Goal: Task Accomplishment & Management: Manage account settings

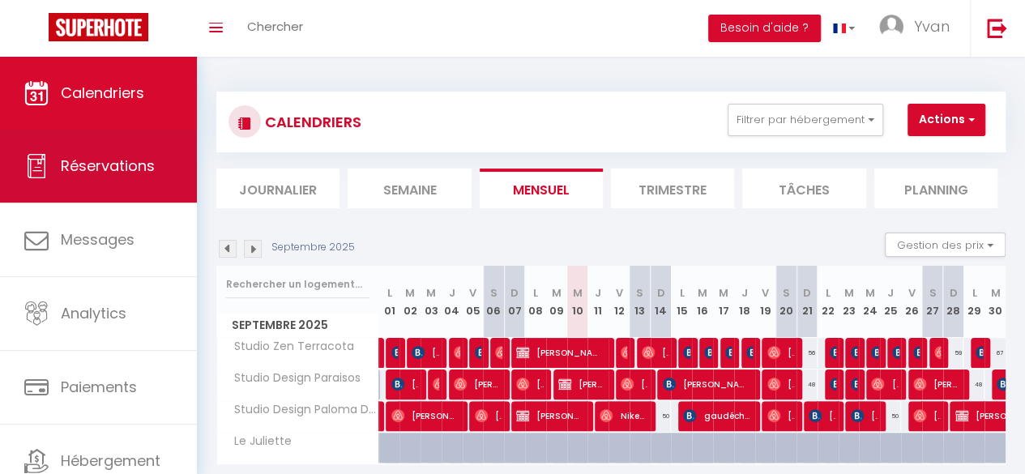
click at [74, 163] on span "Réservations" at bounding box center [108, 166] width 94 height 20
select select "not_cancelled"
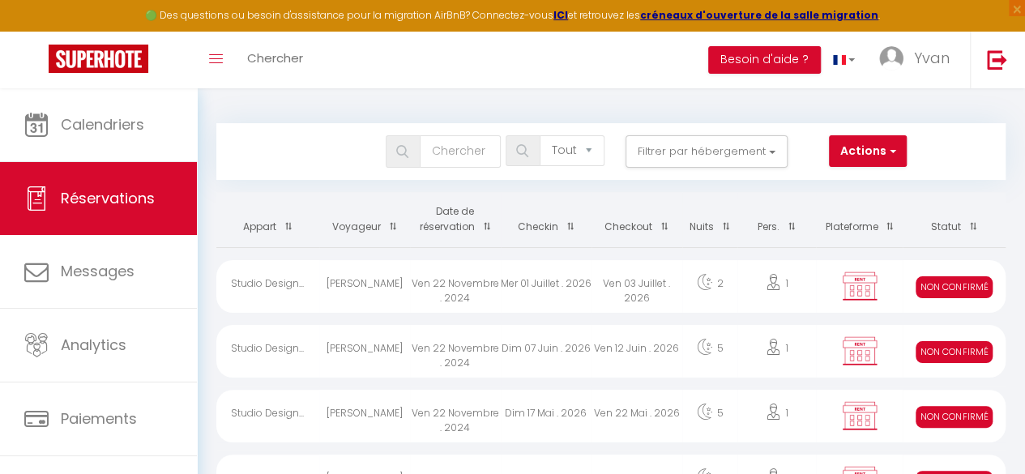
click at [446, 223] on th "Date de réservation" at bounding box center [455, 219] width 91 height 55
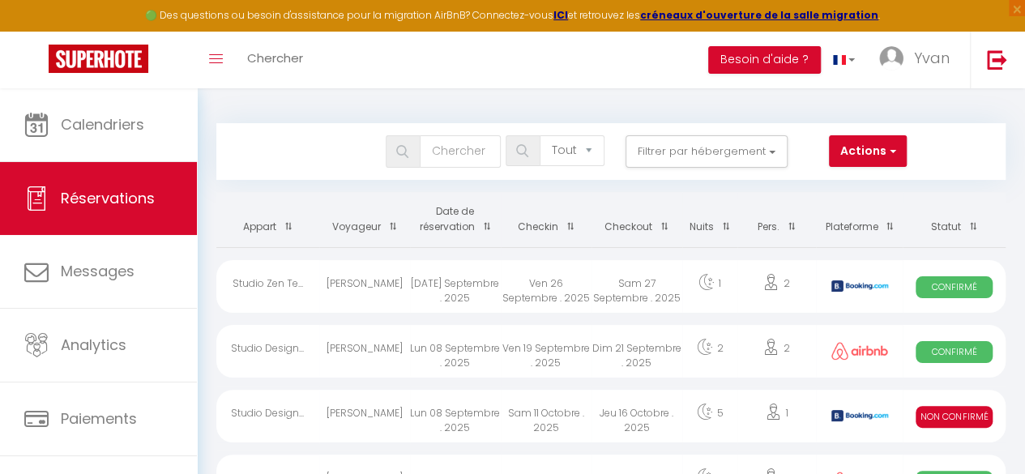
click at [454, 221] on th "Date de réservation" at bounding box center [455, 219] width 91 height 55
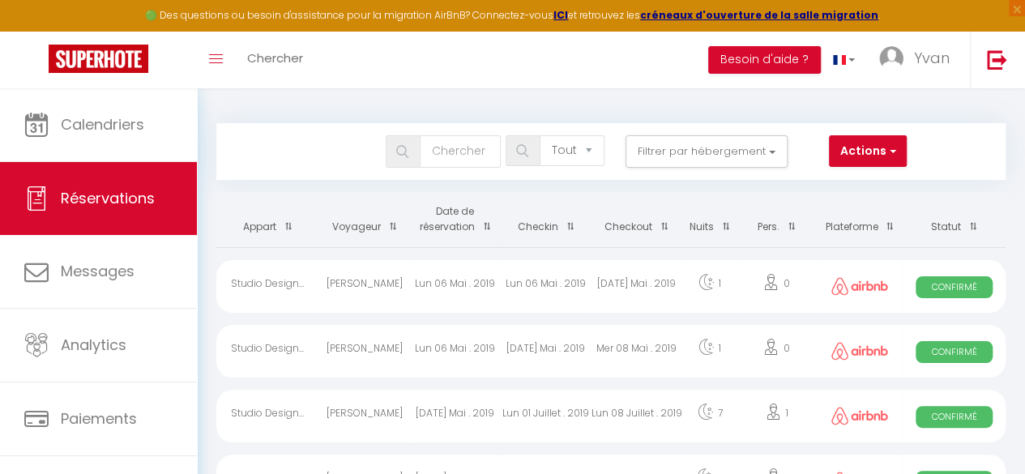
click at [454, 221] on th "Date de réservation" at bounding box center [455, 219] width 91 height 55
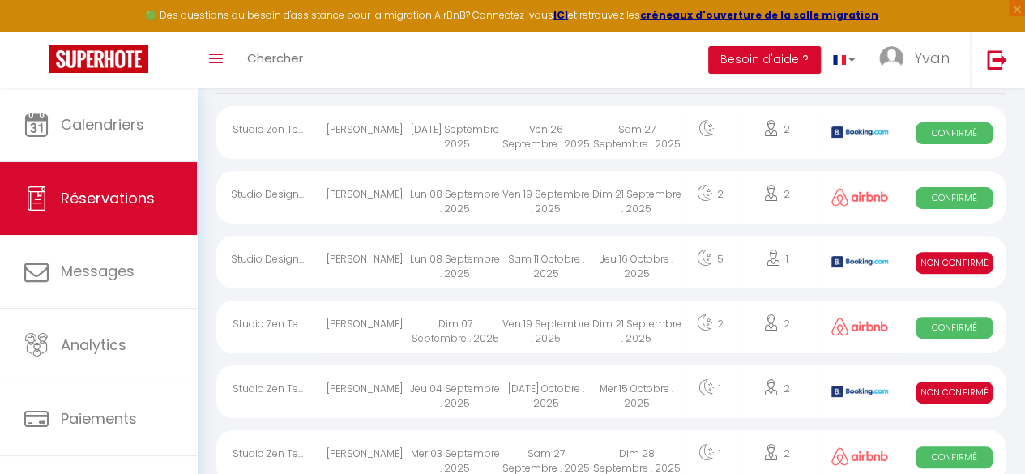
scroll to position [156, 0]
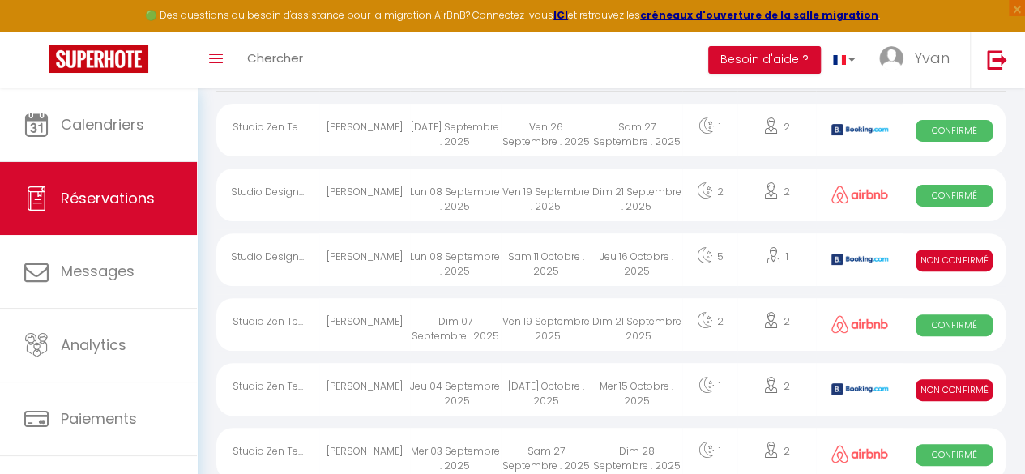
click at [450, 259] on div "Lun 08 Septembre . 2025" at bounding box center [455, 259] width 91 height 53
select select "KO"
select select "0"
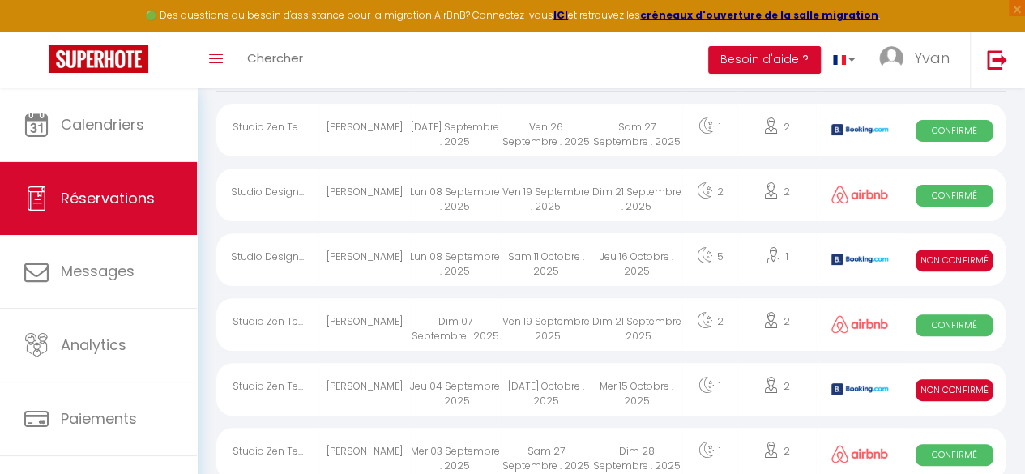
select select "1"
select select
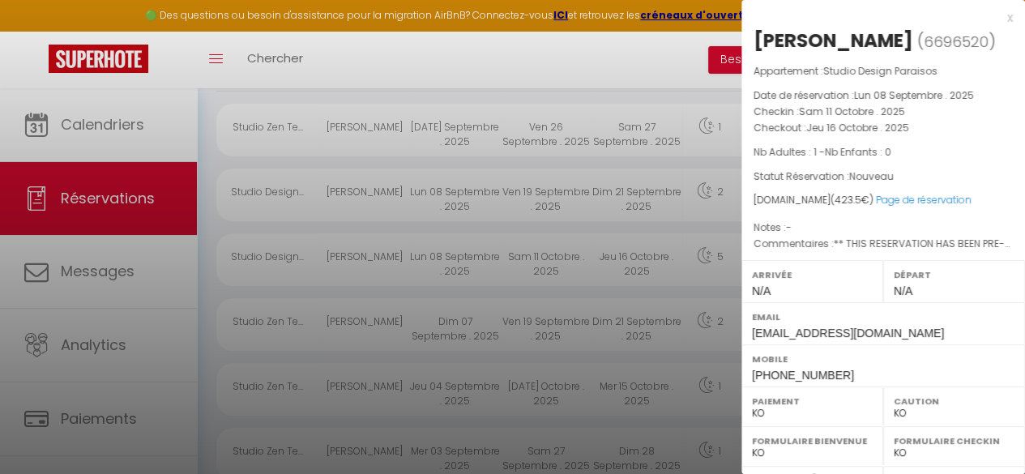
click at [450, 259] on div at bounding box center [512, 237] width 1025 height 474
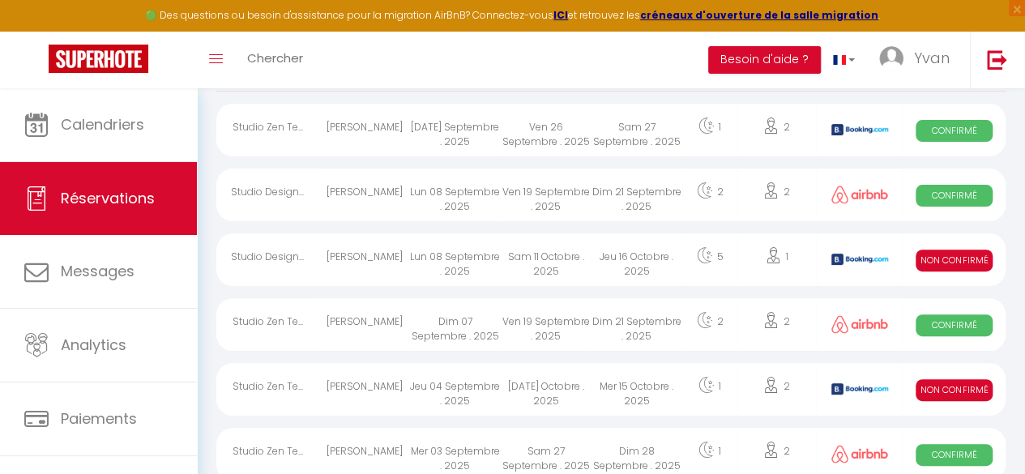
click at [551, 197] on div "Ven 19 Septembre . 2025" at bounding box center [546, 195] width 91 height 53
select select "OK"
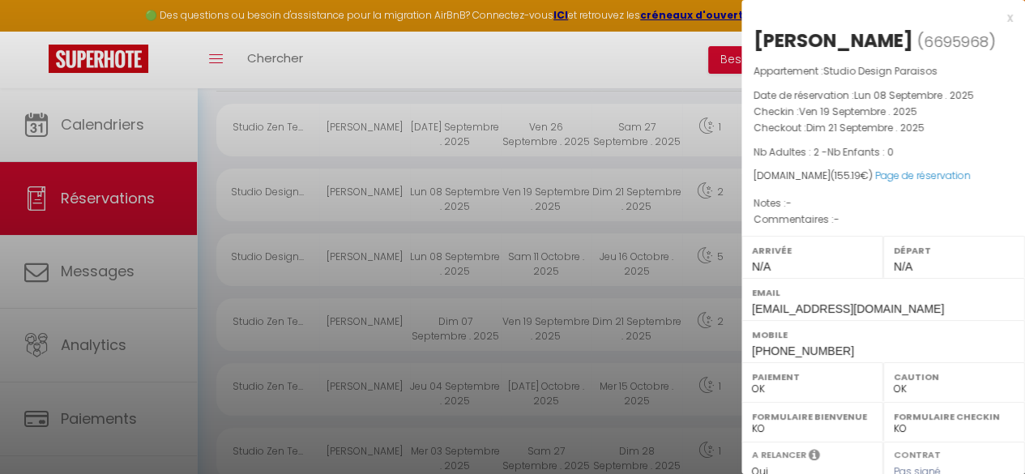
click at [551, 197] on div at bounding box center [512, 237] width 1025 height 474
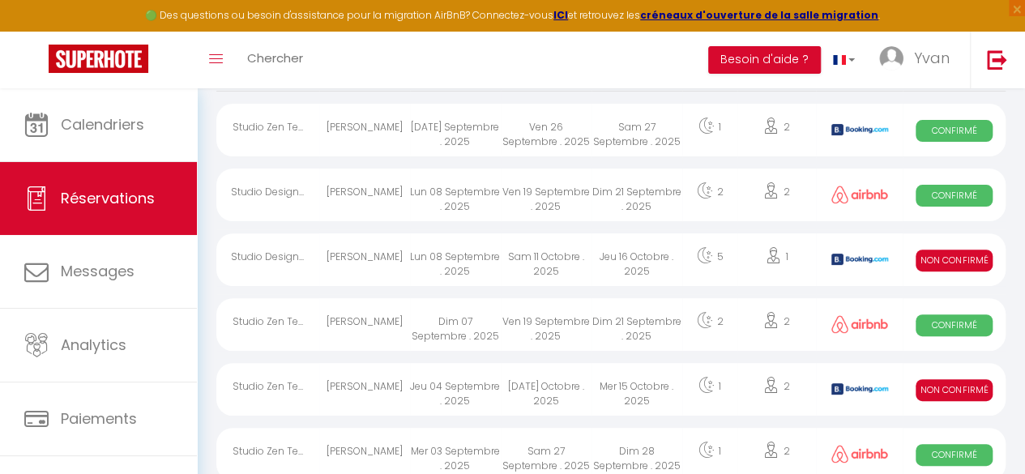
click at [551, 197] on div "Ven 19 Septembre . 2025" at bounding box center [546, 195] width 91 height 53
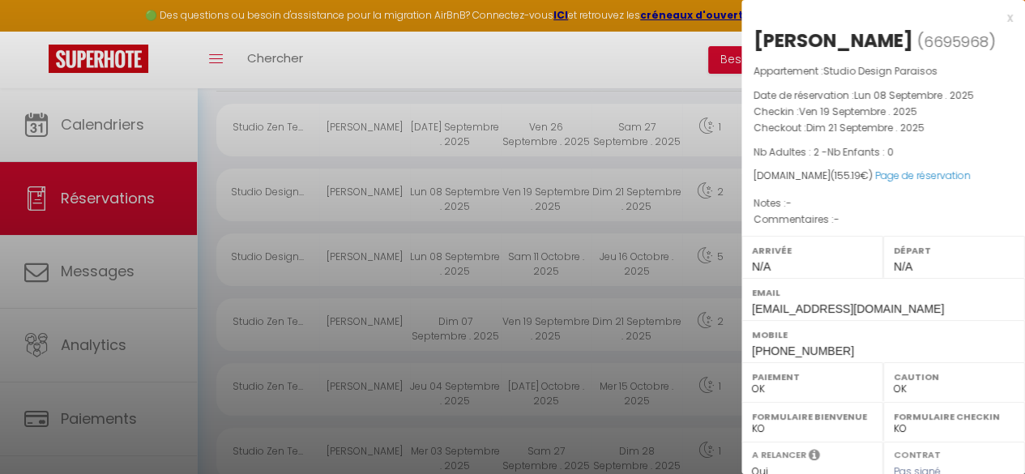
click at [551, 197] on div at bounding box center [512, 237] width 1025 height 474
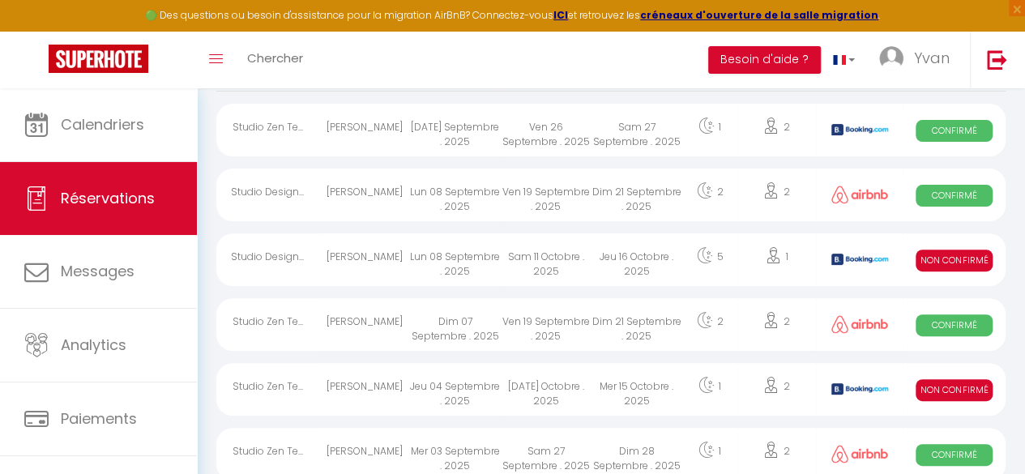
click at [533, 199] on div "Ven 19 Septembre . 2025" at bounding box center [546, 195] width 91 height 53
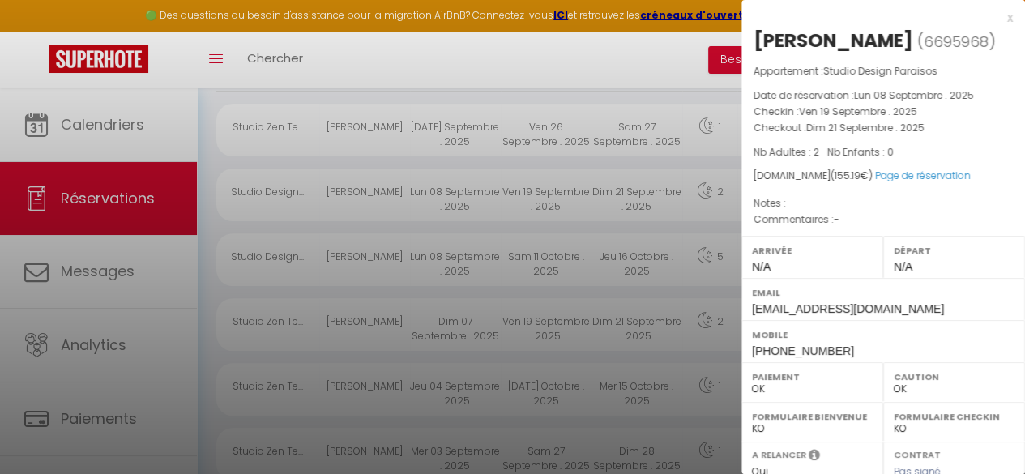
click at [533, 199] on div at bounding box center [512, 237] width 1025 height 474
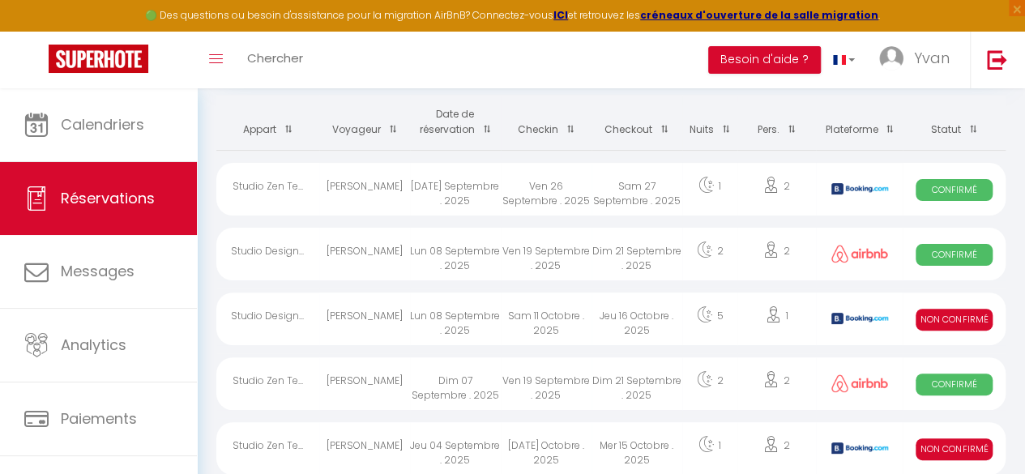
scroll to position [92, 0]
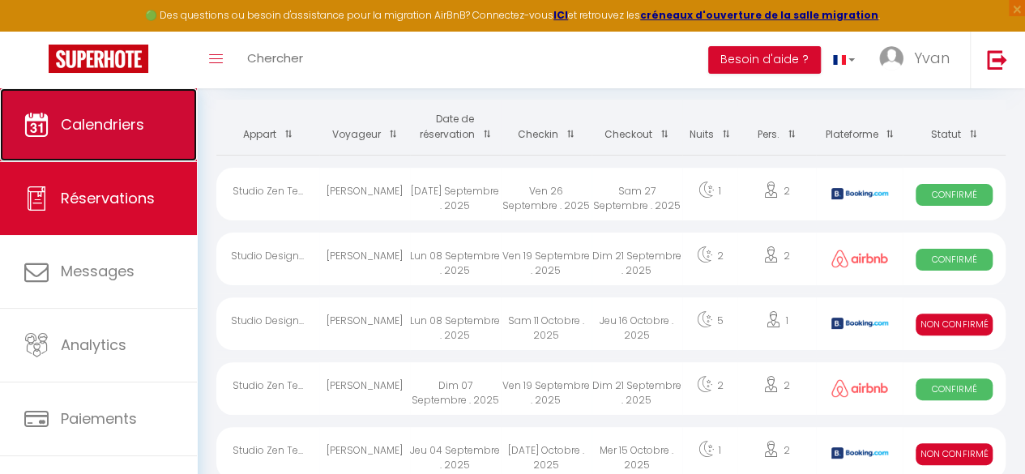
click at [151, 131] on link "Calendriers" at bounding box center [98, 124] width 197 height 73
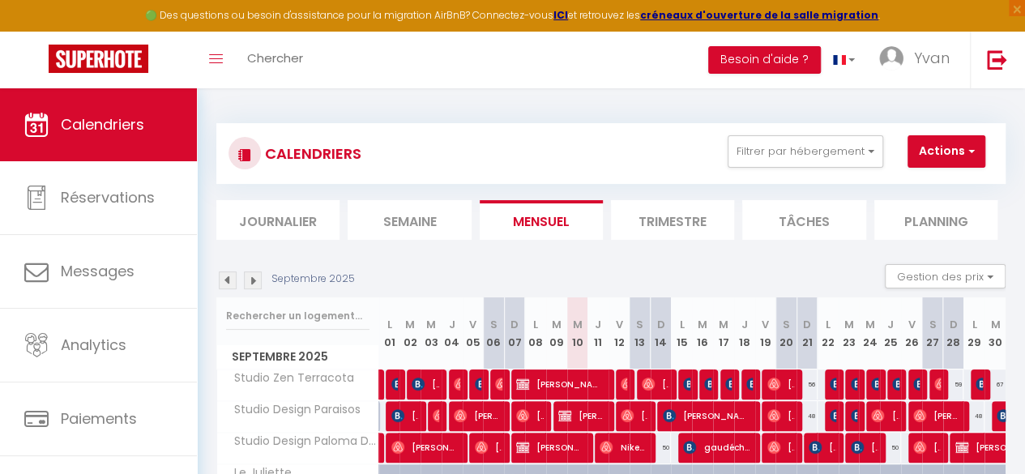
scroll to position [99, 0]
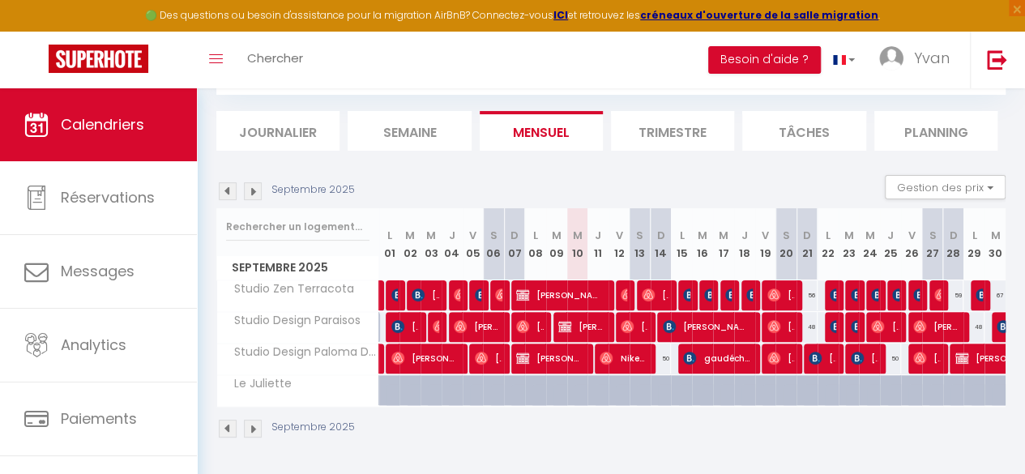
click at [254, 182] on img at bounding box center [253, 191] width 18 height 18
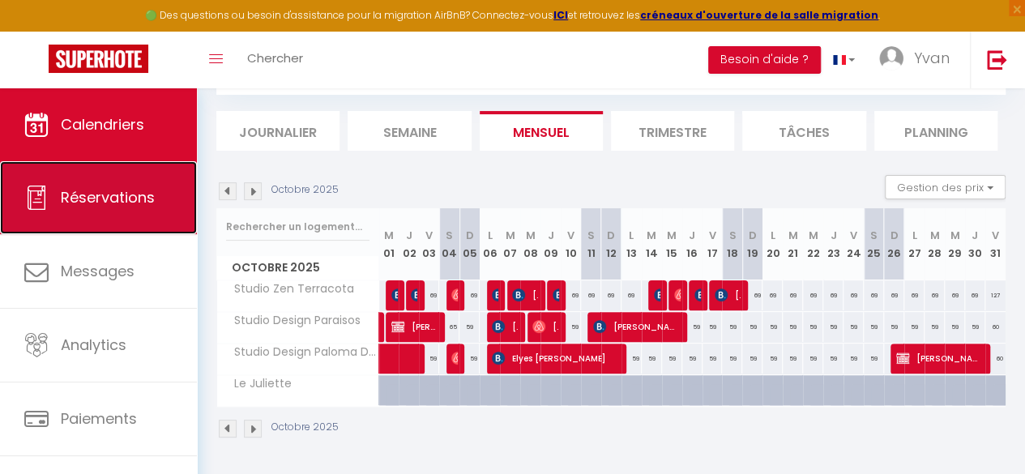
click at [81, 208] on link "Réservations" at bounding box center [98, 197] width 197 height 73
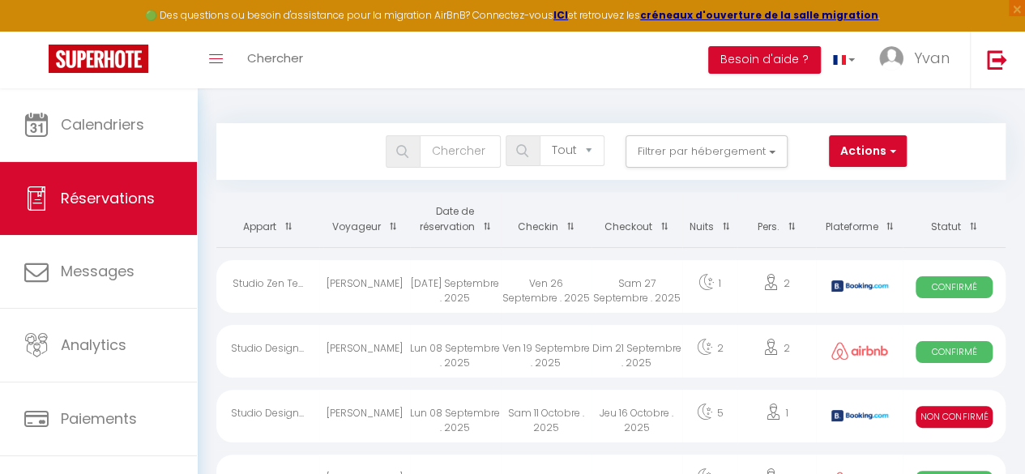
click at [535, 228] on th "Checkin" at bounding box center [546, 219] width 91 height 55
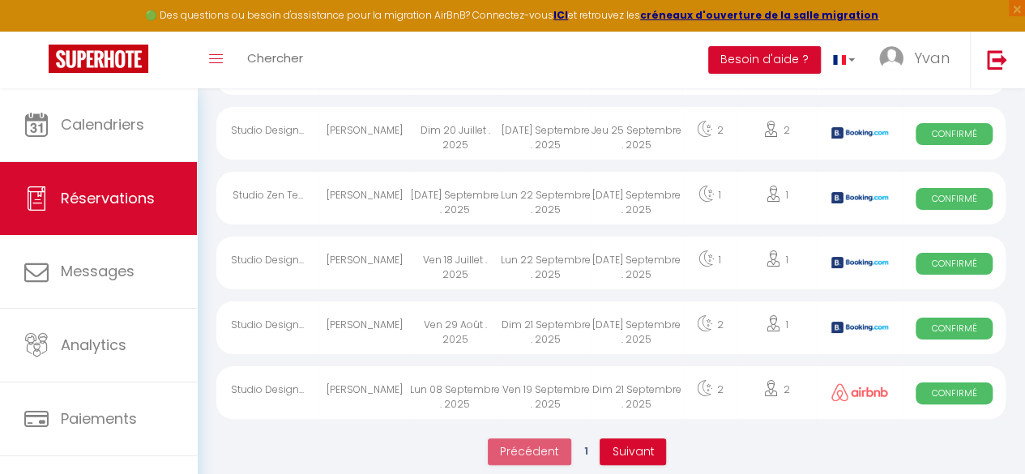
scroll to position [3087, 0]
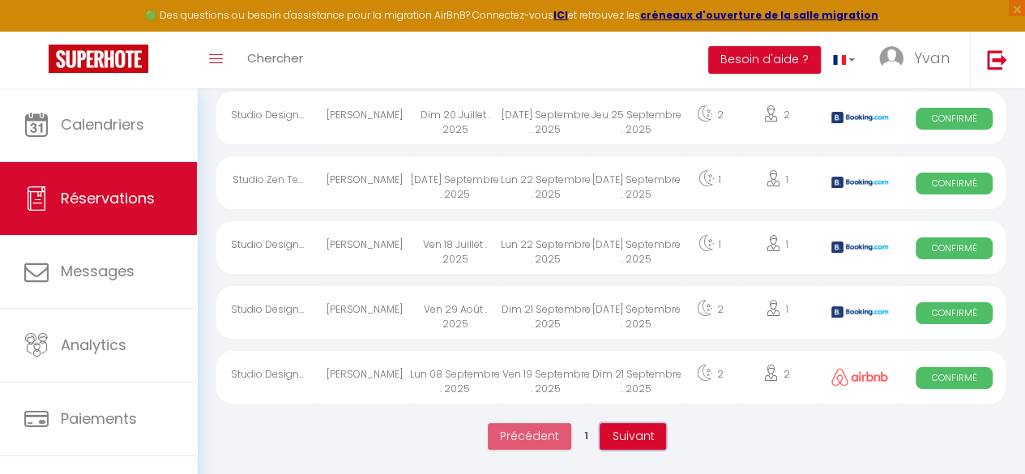
click at [621, 432] on span "Suivant" at bounding box center [633, 436] width 42 height 16
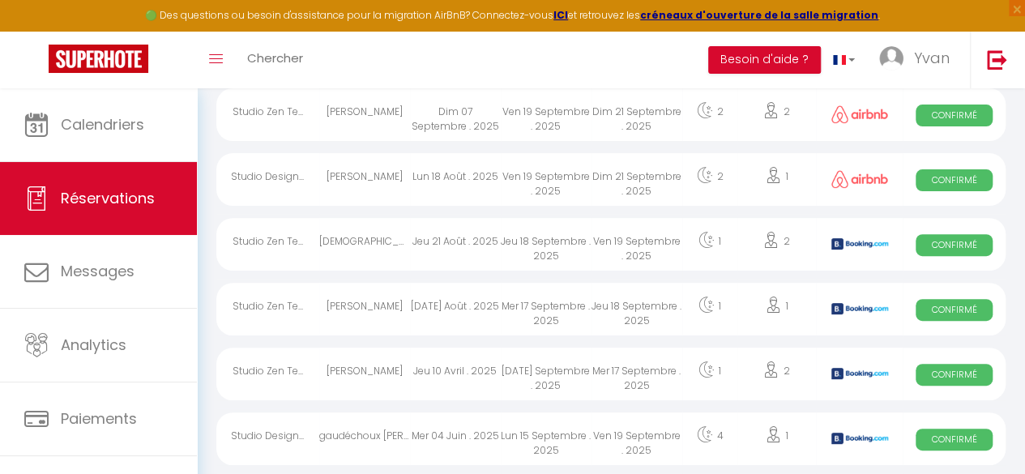
scroll to position [0, 0]
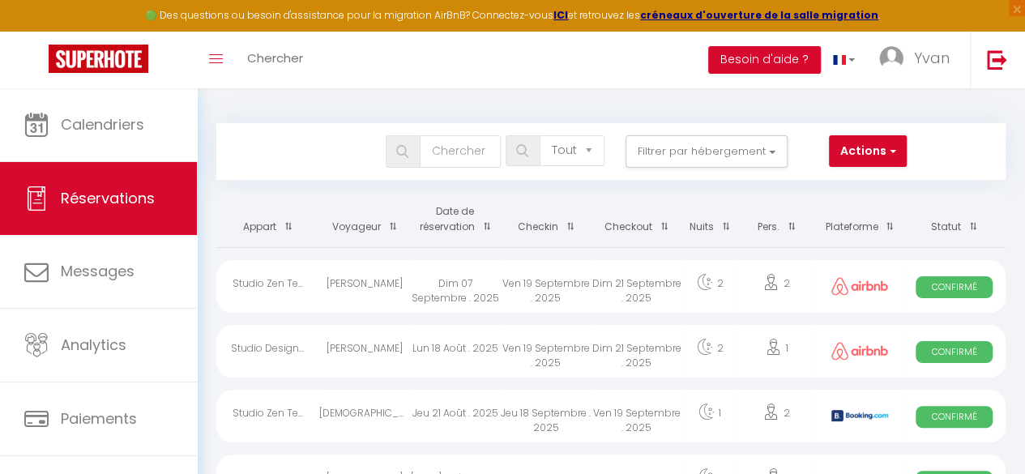
click at [549, 234] on th "Checkin" at bounding box center [546, 219] width 91 height 55
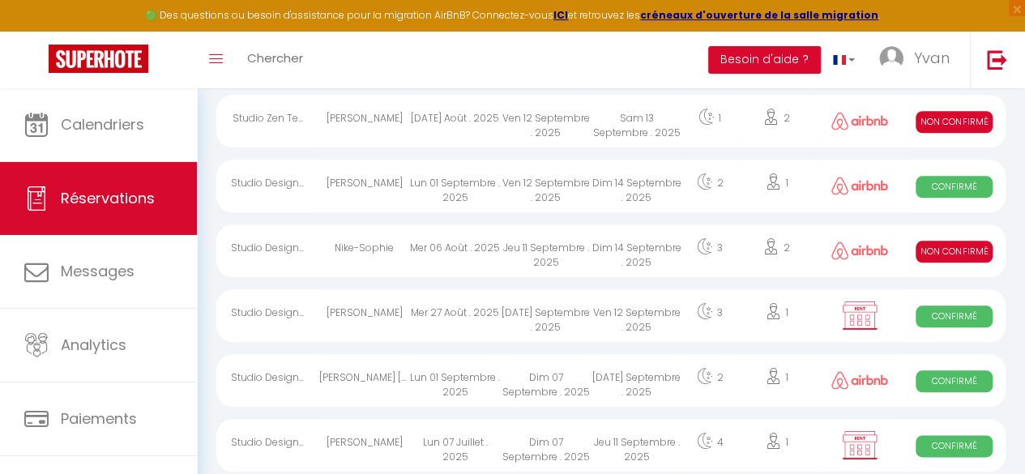
scroll to position [747, 0]
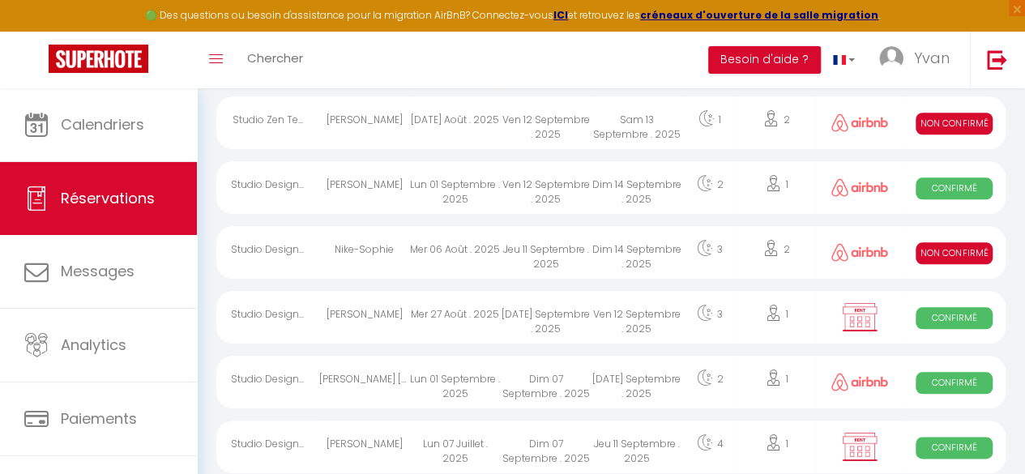
click at [509, 259] on div "Jeu 11 Septembre . 2025" at bounding box center [546, 252] width 91 height 53
select select "KO"
select select "0"
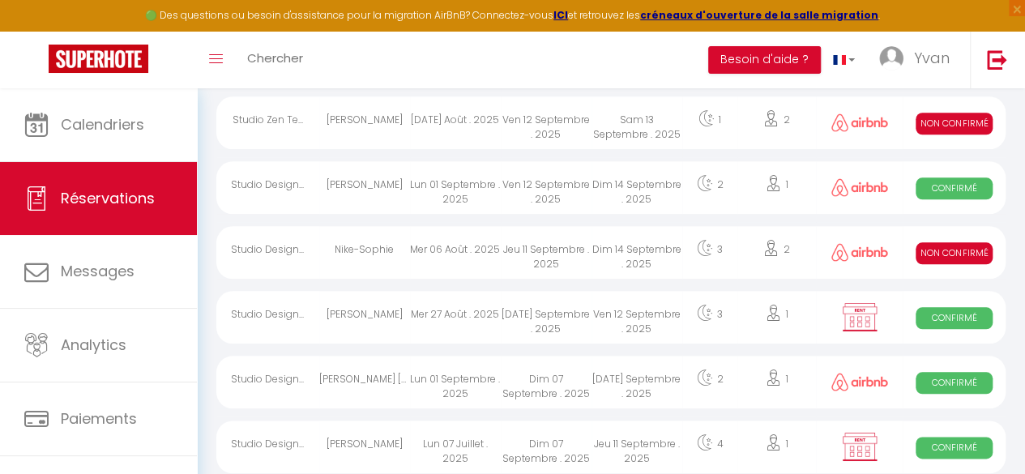
select select "1"
select select
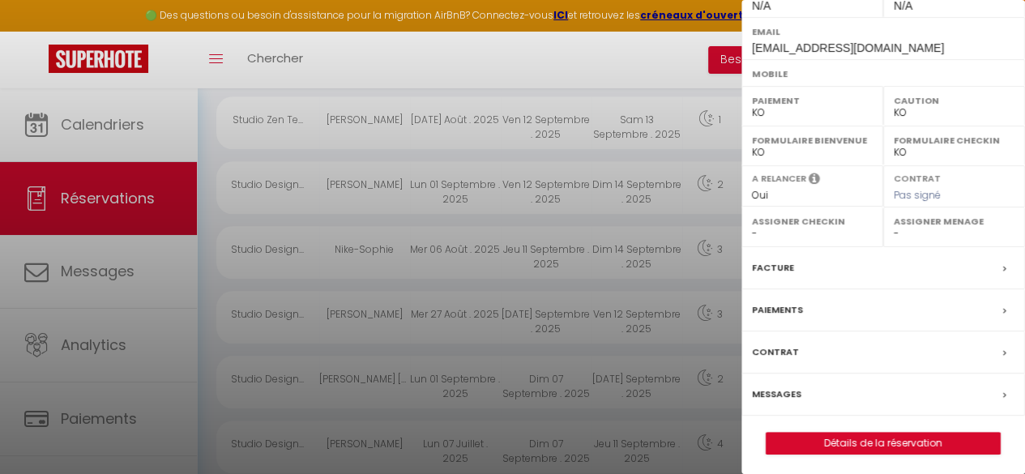
scroll to position [0, 0]
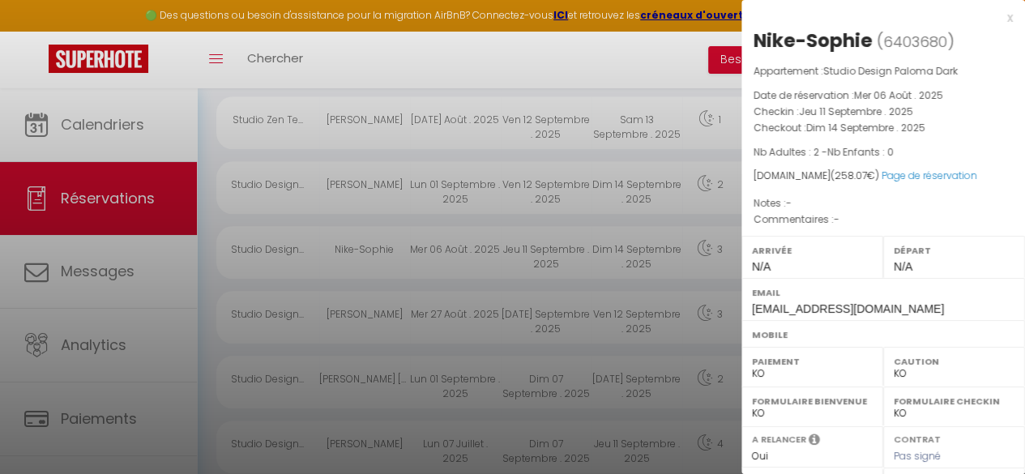
click at [639, 201] on div at bounding box center [512, 237] width 1025 height 474
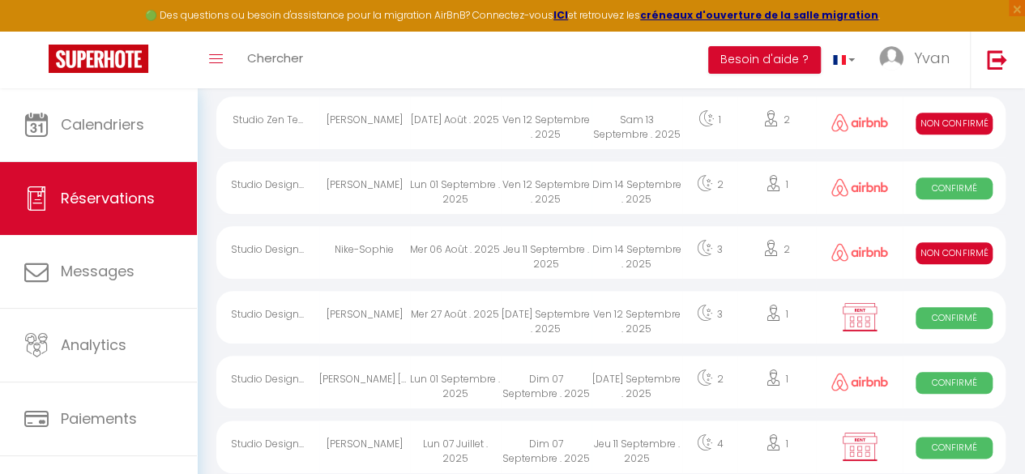
click at [449, 258] on div "Mer 06 Août . 2025" at bounding box center [455, 252] width 91 height 53
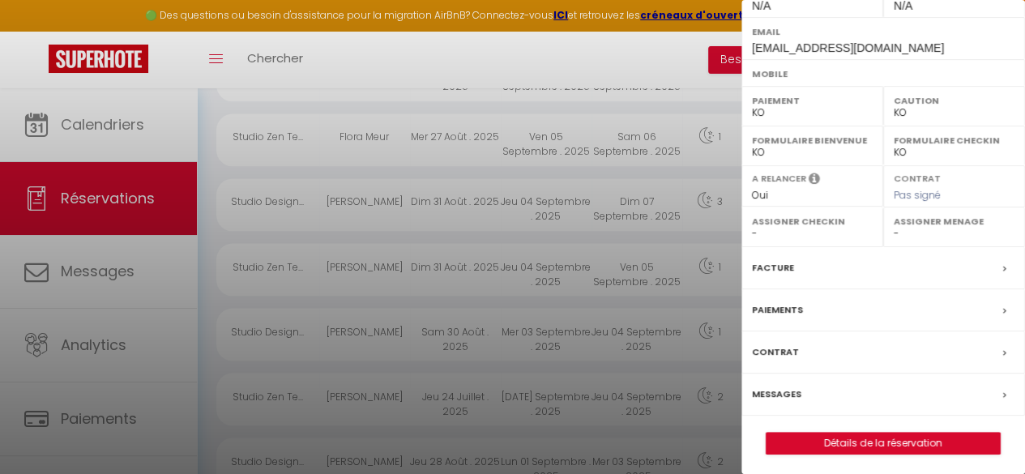
scroll to position [1316, 0]
click at [783, 378] on div "Messages" at bounding box center [884, 395] width 284 height 42
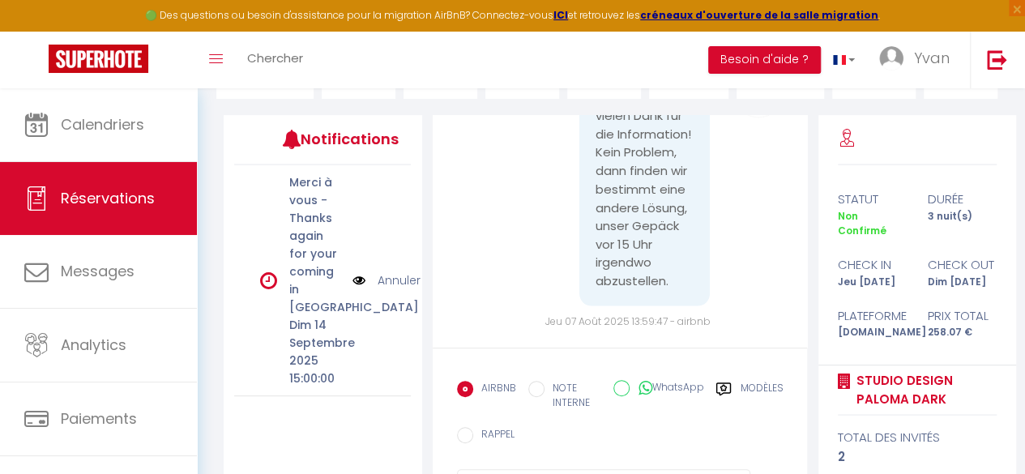
scroll to position [268, 0]
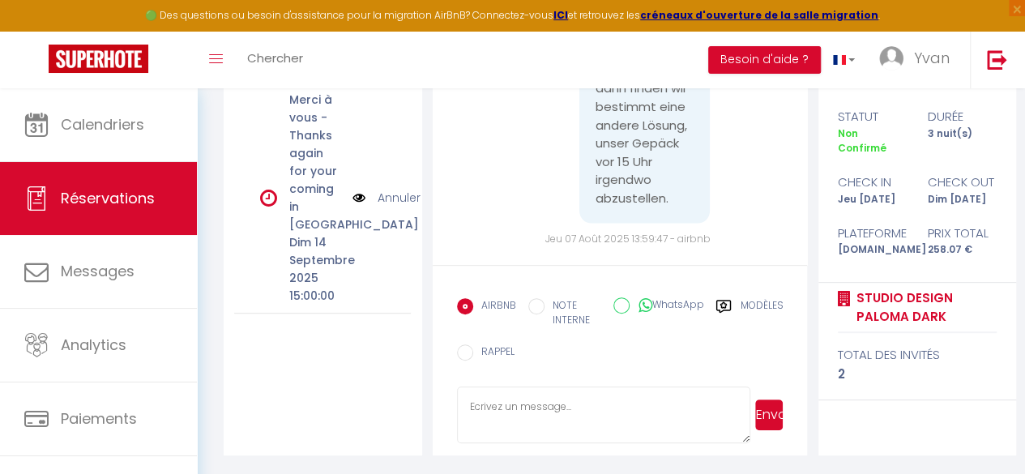
click at [516, 413] on textarea at bounding box center [604, 415] width 294 height 57
paste textarea "Bonjour , Nous avons mis en place récemment un nouveau système autonome pour ac…"
click at [567, 408] on textarea "Bonjour , Nous avons mis en place récemment un nouveau système autonome pour ac…" at bounding box center [604, 415] width 294 height 57
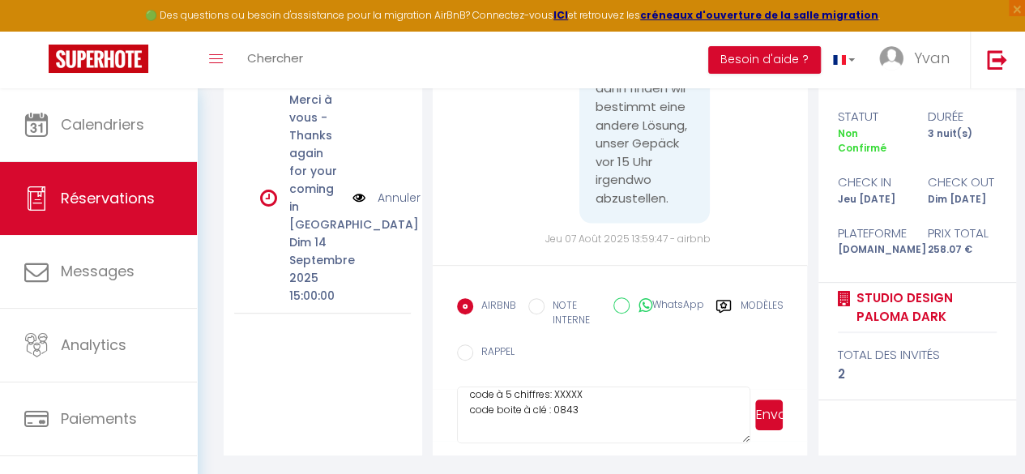
paste textarea "85558"
type textarea "Bonjour , Nous avons mis en place récemment un nouveau système autonome pour ac…"
click at [762, 411] on button "Envoyer" at bounding box center [769, 415] width 28 height 31
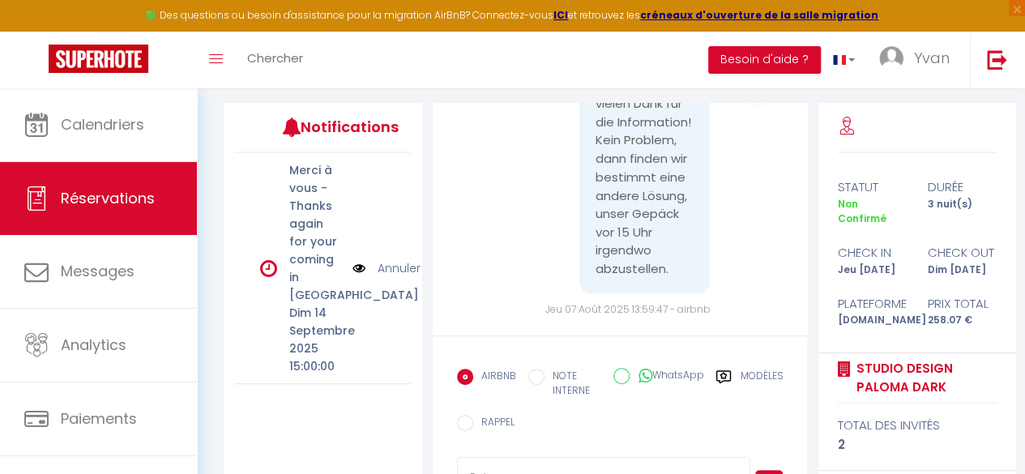
scroll to position [0, 0]
paste textarea ""Veuillez nous confirmer que vous avez lu attentivement le guide (lien envoyé d…"
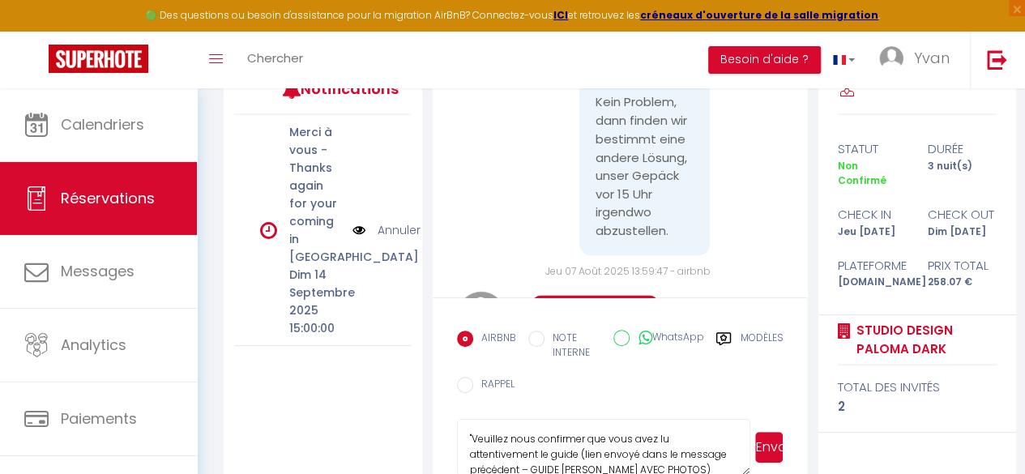
click at [500, 460] on textarea ""Veuillez nous confirmer que vous avez lu attentivement le guide (lien envoyé d…" at bounding box center [604, 447] width 294 height 57
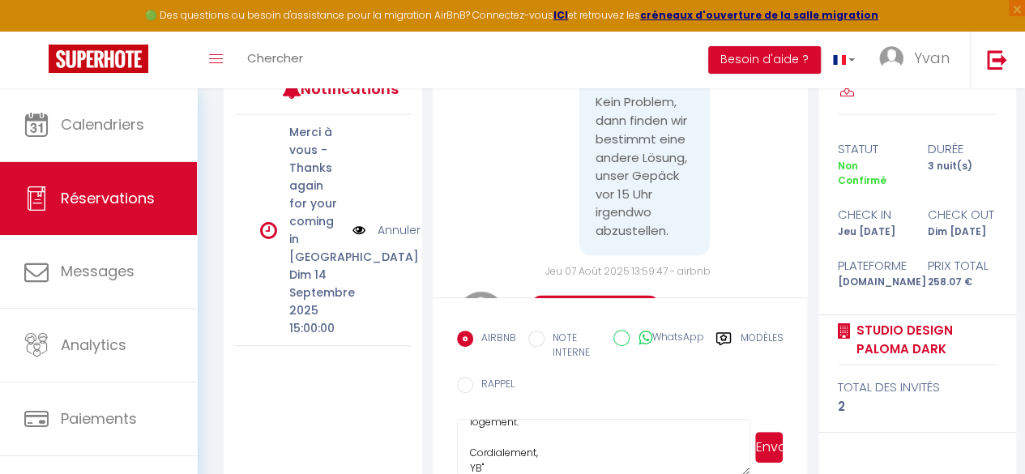
scroll to position [0, 0]
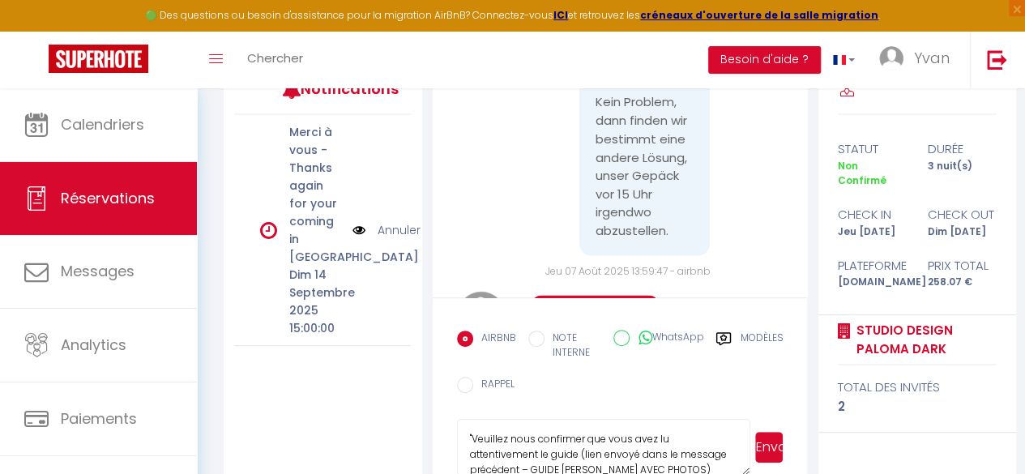
type textarea ""Veuillez nous confirmer que vous avez lu attentivement le guide (lien envoyé d…"
click at [769, 443] on button "Envoyer" at bounding box center [769, 447] width 28 height 31
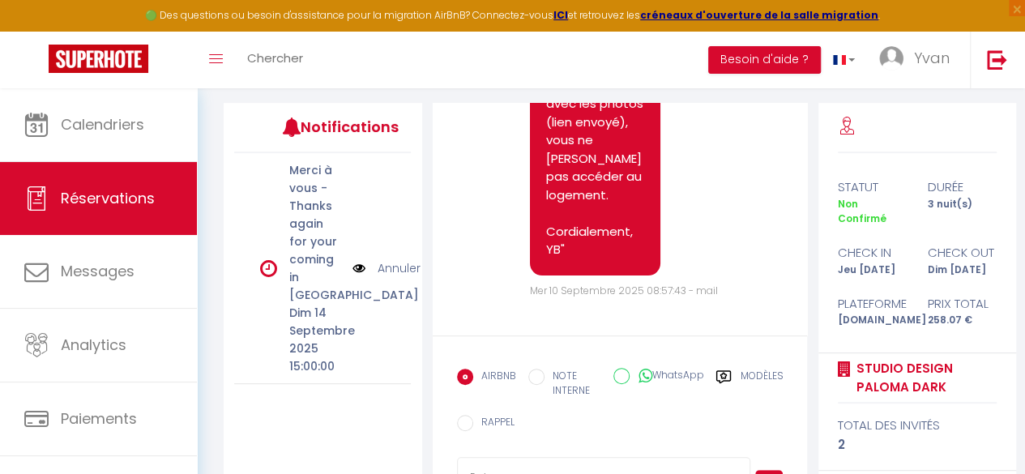
scroll to position [268, 0]
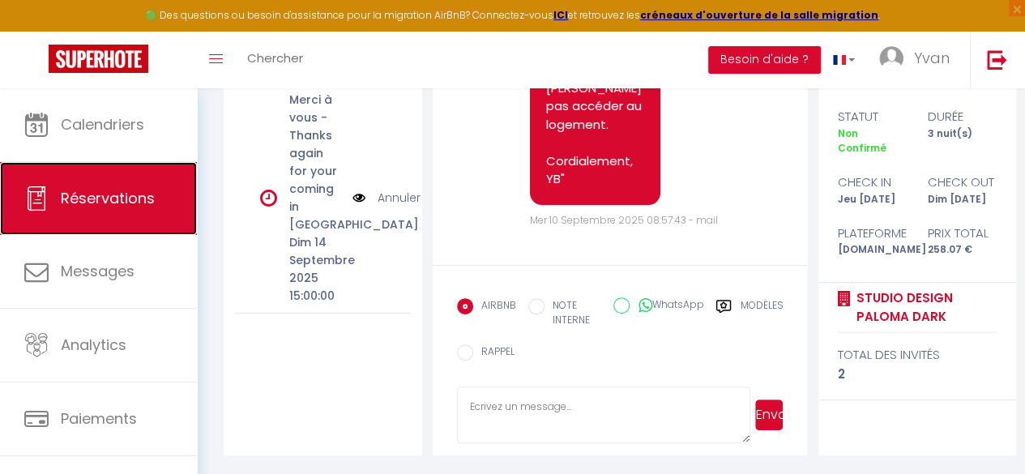
click at [110, 206] on span "Réservations" at bounding box center [108, 198] width 94 height 20
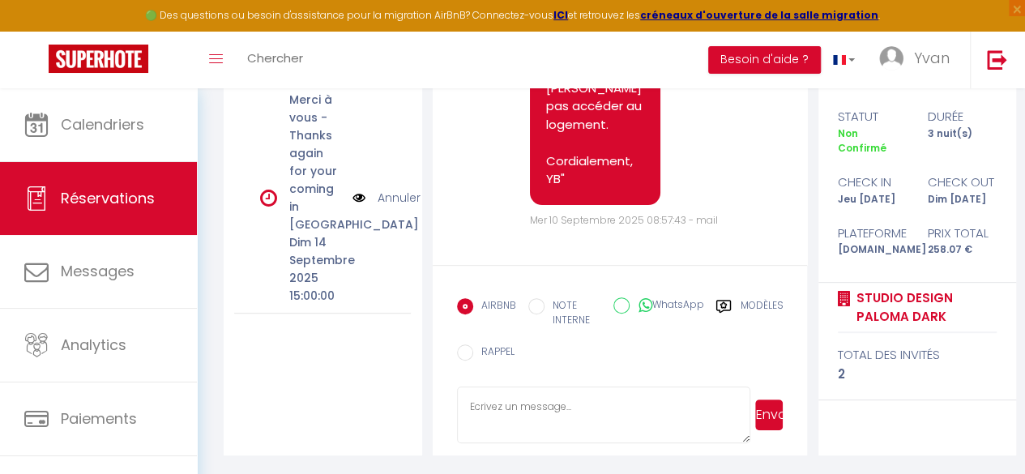
select select "not_cancelled"
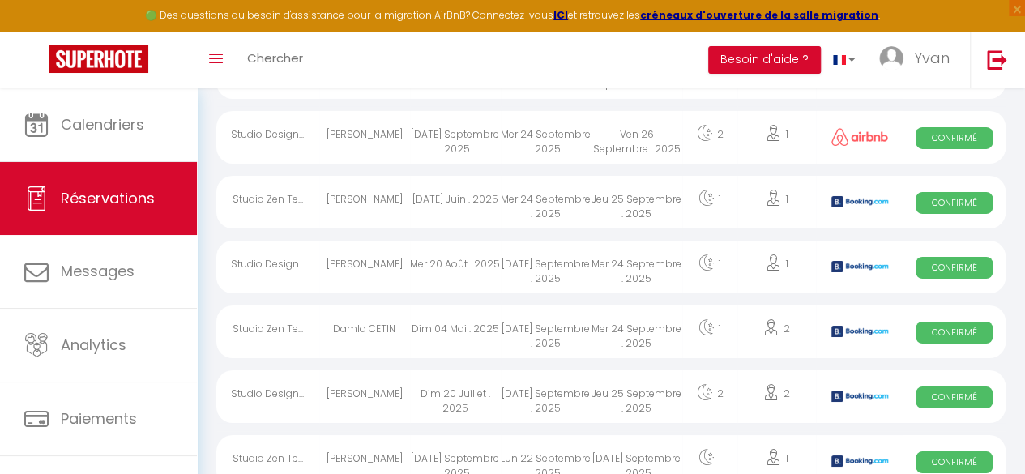
scroll to position [3087, 0]
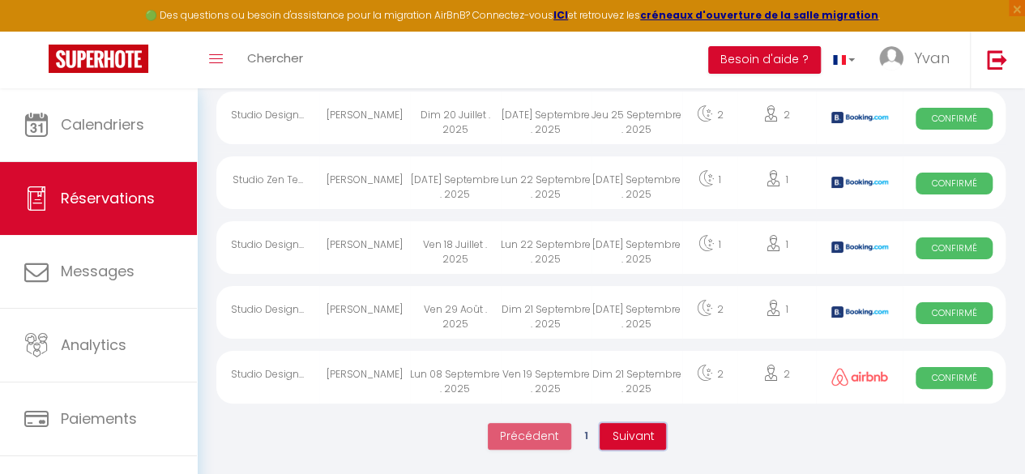
click at [634, 430] on span "Suivant" at bounding box center [633, 436] width 42 height 16
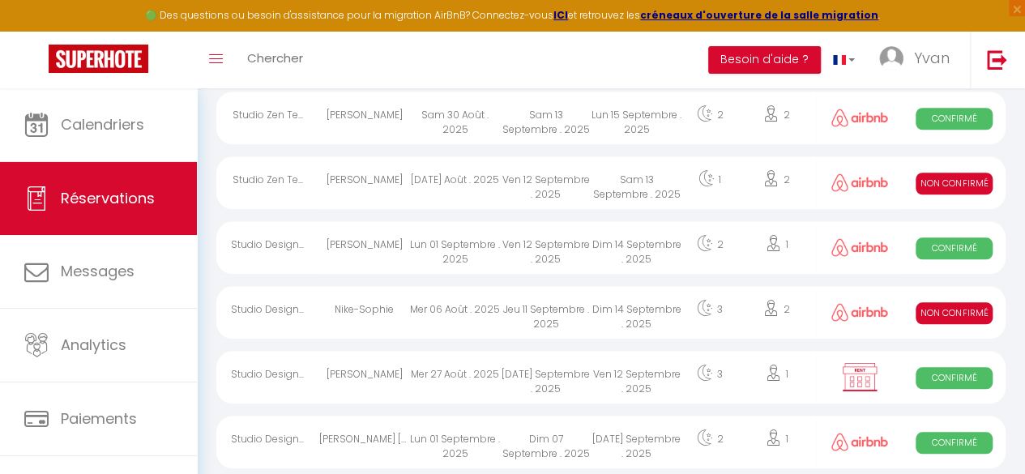
scroll to position [679, 0]
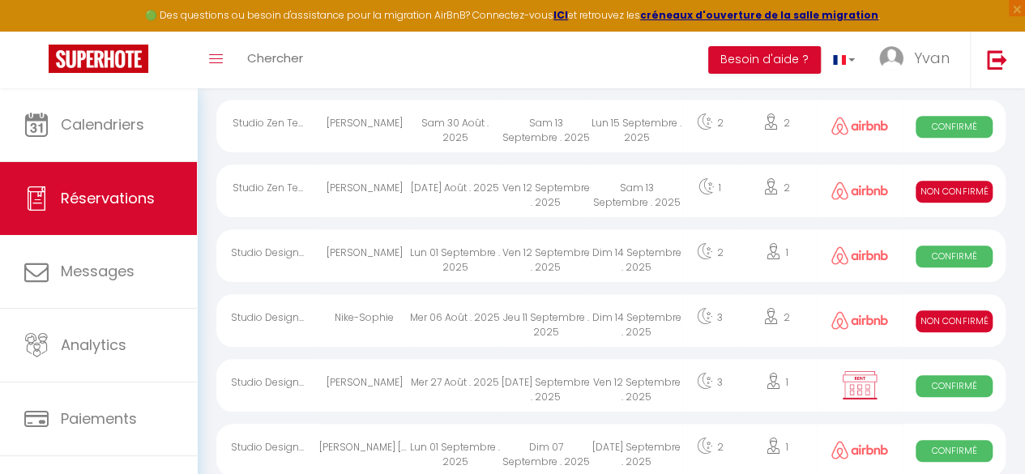
click at [545, 257] on div "Ven 12 Septembre . 2025" at bounding box center [546, 255] width 91 height 53
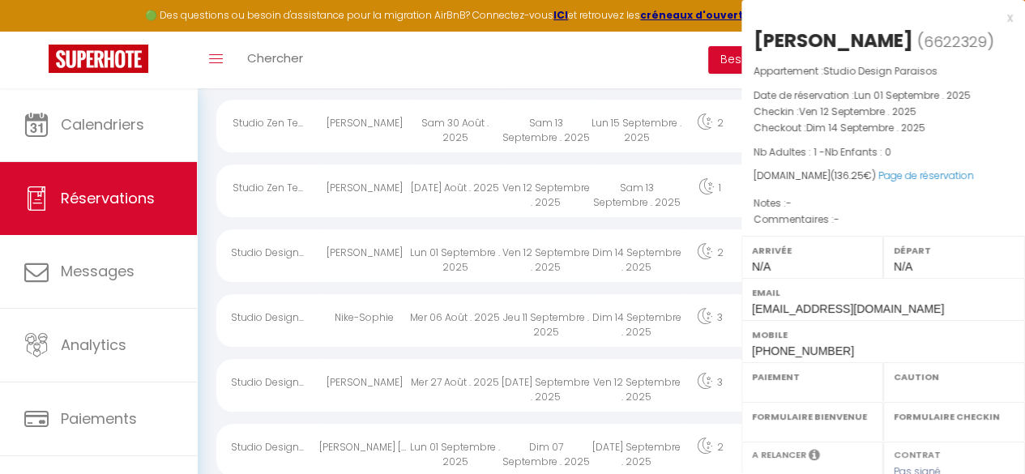
select select "OK"
select select "0"
select select "1"
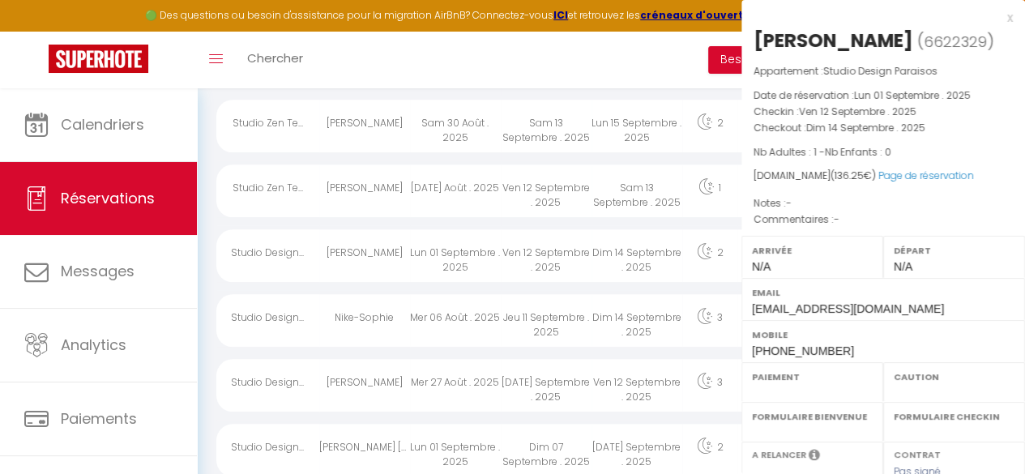
select select
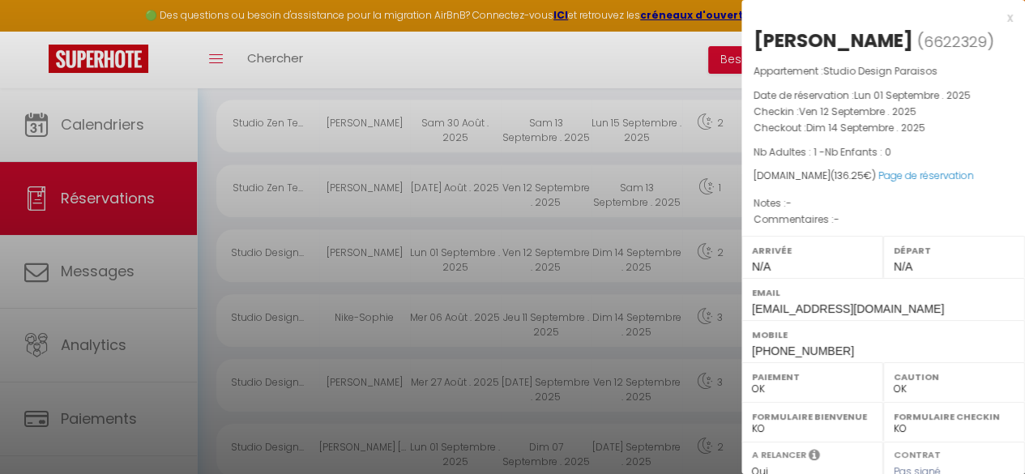
scroll to position [277, 0]
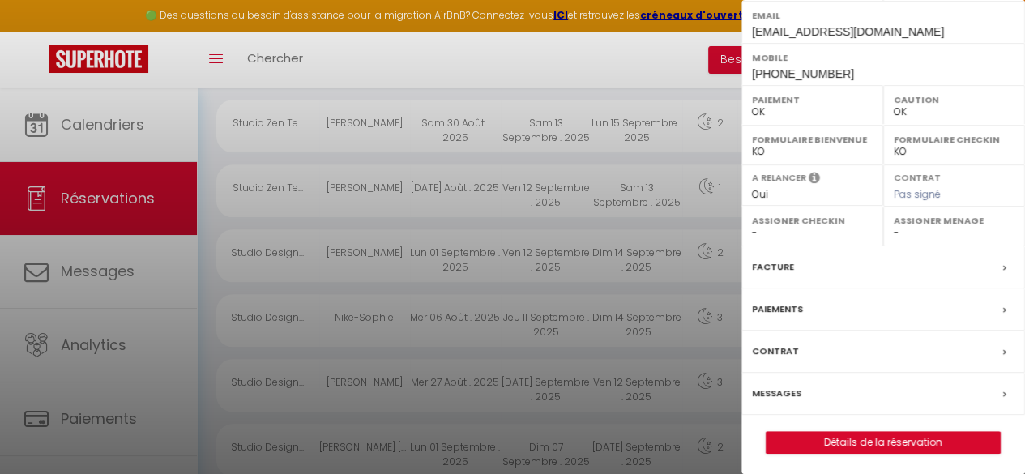
click at [781, 393] on label "Messages" at bounding box center [776, 393] width 49 height 17
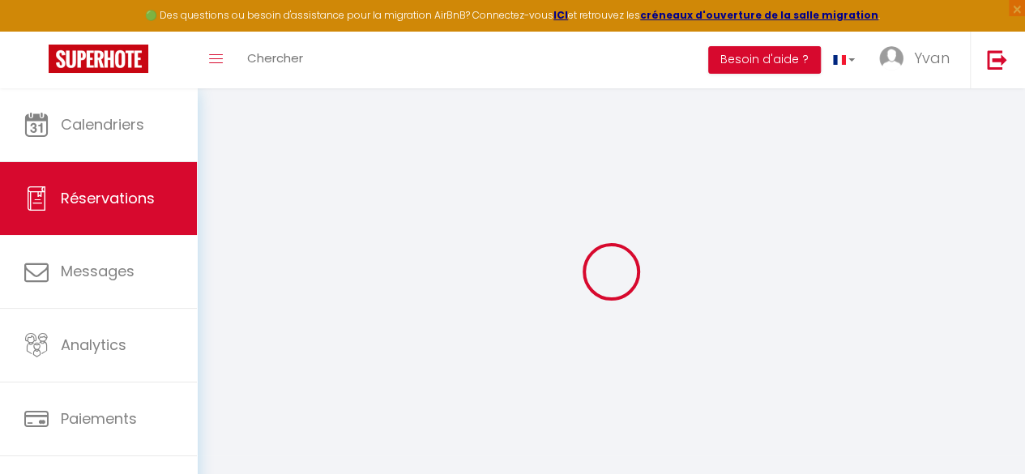
select select
checkbox input "false"
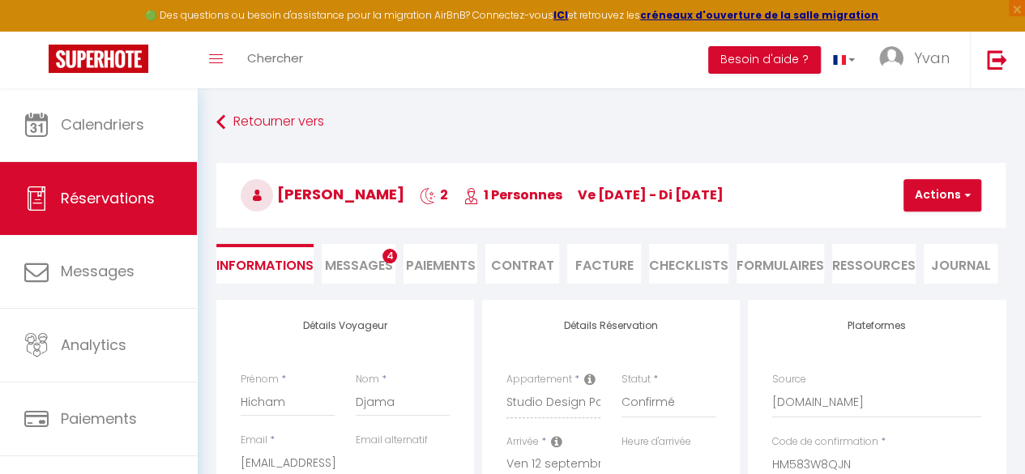
select select
checkbox input "false"
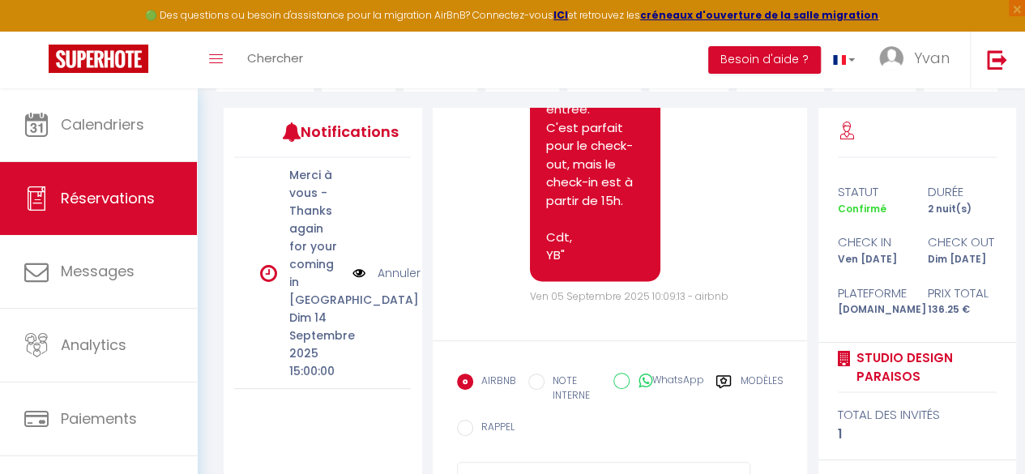
scroll to position [268, 0]
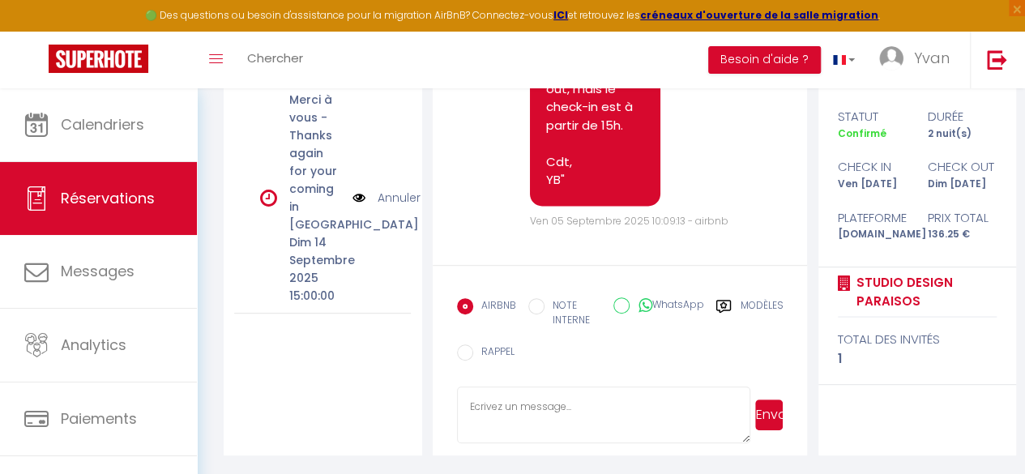
paste textarea "Bonjour, Nous sommes [PERSON_NAME] de vous annoncer que nous avons récemment mi…"
click at [535, 416] on textarea "Bonjour, Nous sommes [PERSON_NAME] de vous annoncer que nous avons récemment mi…" at bounding box center [604, 415] width 294 height 57
click at [577, 413] on textarea "Bonjour, Nous sommes [PERSON_NAME] de vous annoncer que nous avons récemment mi…" at bounding box center [604, 415] width 294 height 57
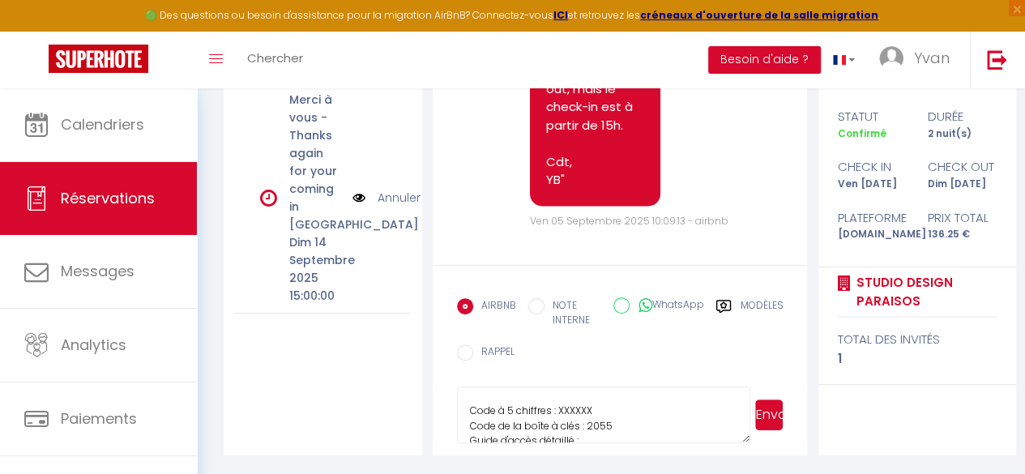
click at [577, 413] on textarea "Bonjour, Nous sommes [PERSON_NAME] de vous annoncer que nous avons récemment mi…" at bounding box center [604, 415] width 294 height 57
paste textarea "85558"
type textarea "Bonjour, Nous sommes [PERSON_NAME] de vous annoncer que nous avons récemment mi…"
click at [766, 416] on button "Envoyer" at bounding box center [769, 415] width 28 height 31
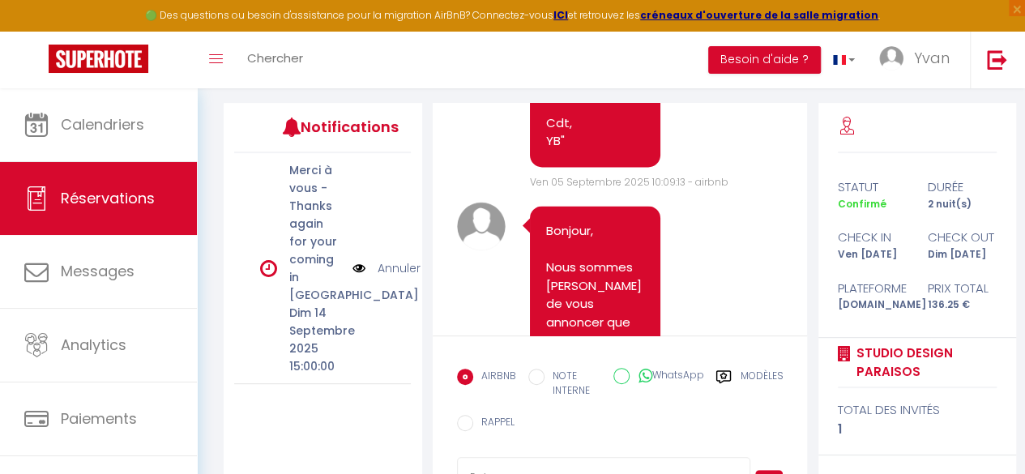
scroll to position [0, 0]
paste textarea ""Veuillez nous confirmer que vous avez lu attentivement le guide (lien envoyé d…"
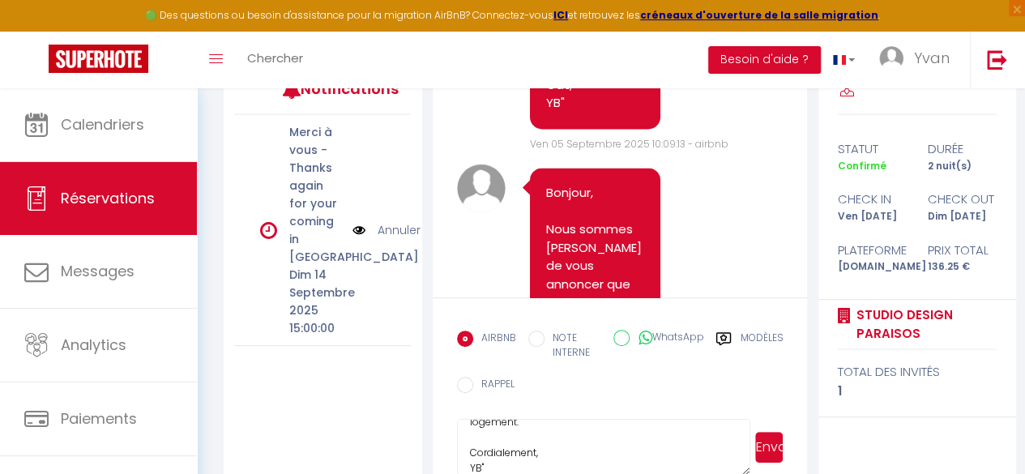
type textarea ""Veuillez nous confirmer que vous avez lu attentivement le guide (lien envoyé d…"
click at [766, 434] on button "Envoyer" at bounding box center [769, 447] width 28 height 31
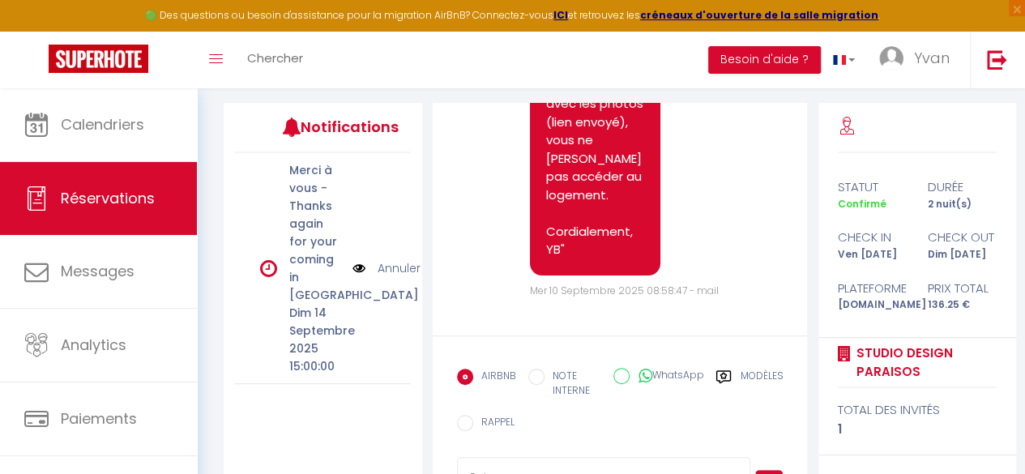
scroll to position [268, 0]
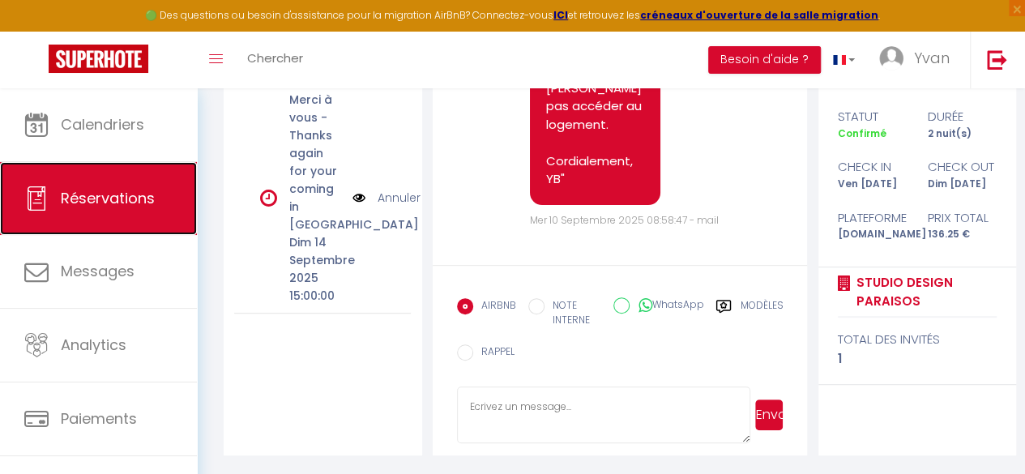
click at [135, 199] on span "Réservations" at bounding box center [108, 198] width 94 height 20
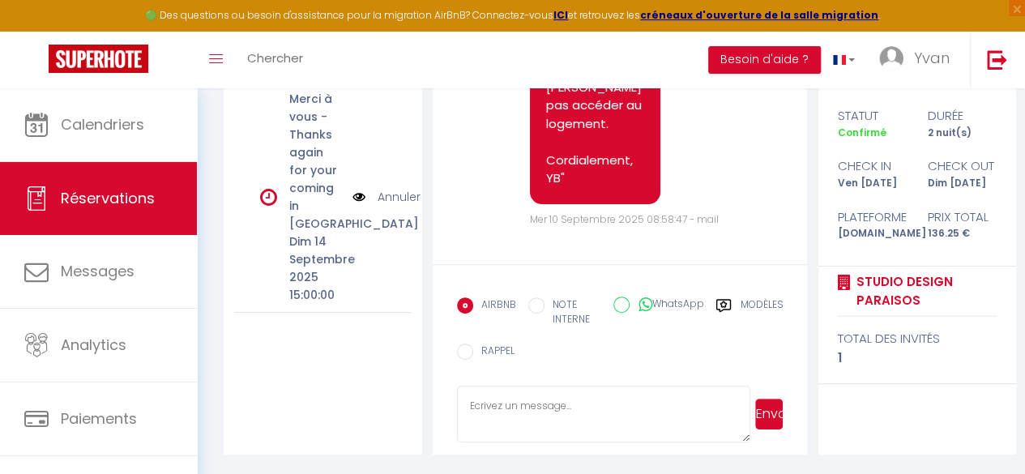
select select "not_cancelled"
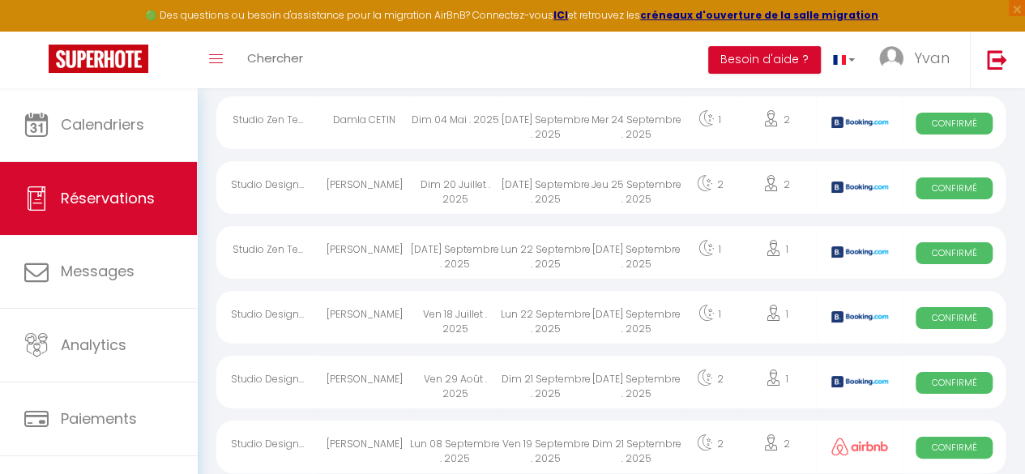
scroll to position [3087, 0]
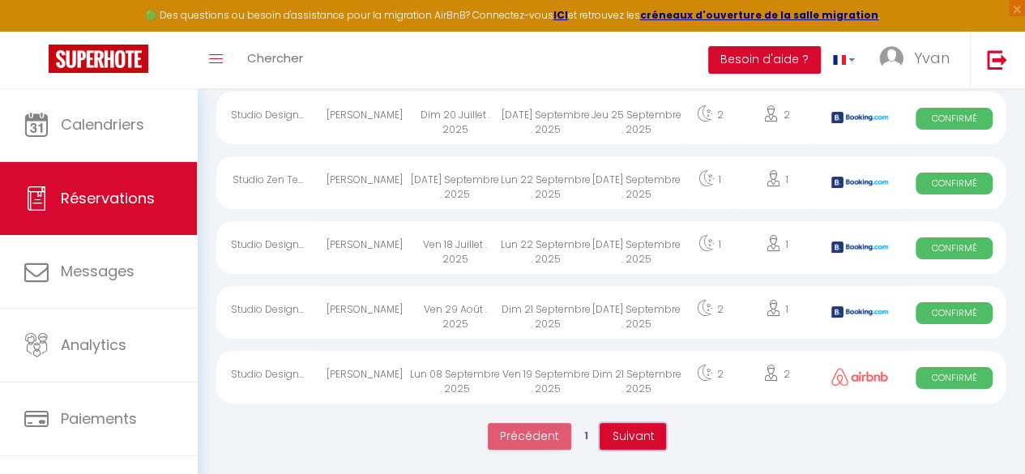
click at [631, 423] on button "Suivant" at bounding box center [633, 437] width 66 height 28
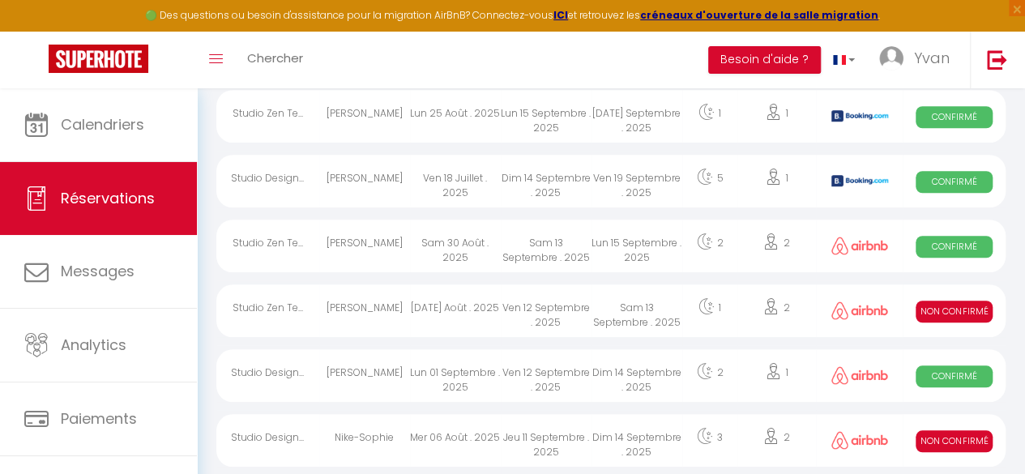
scroll to position [572, 0]
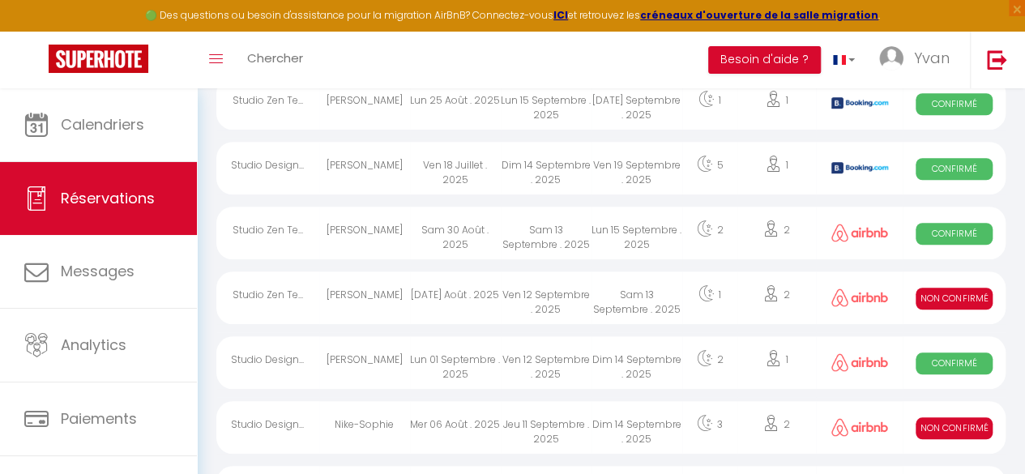
click at [542, 301] on div "Ven 12 Septembre . 2025" at bounding box center [546, 298] width 91 height 53
select select "KO"
select select "0"
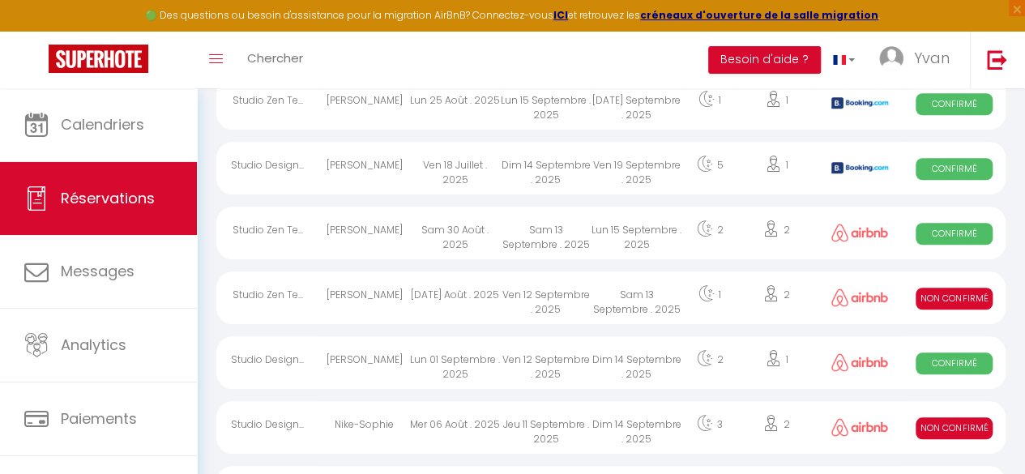
select select "1"
select select
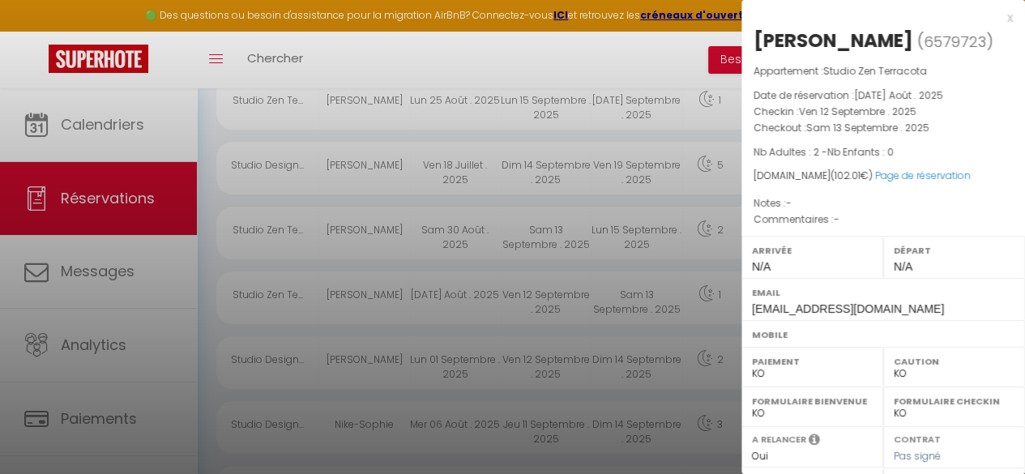
scroll to position [261, 0]
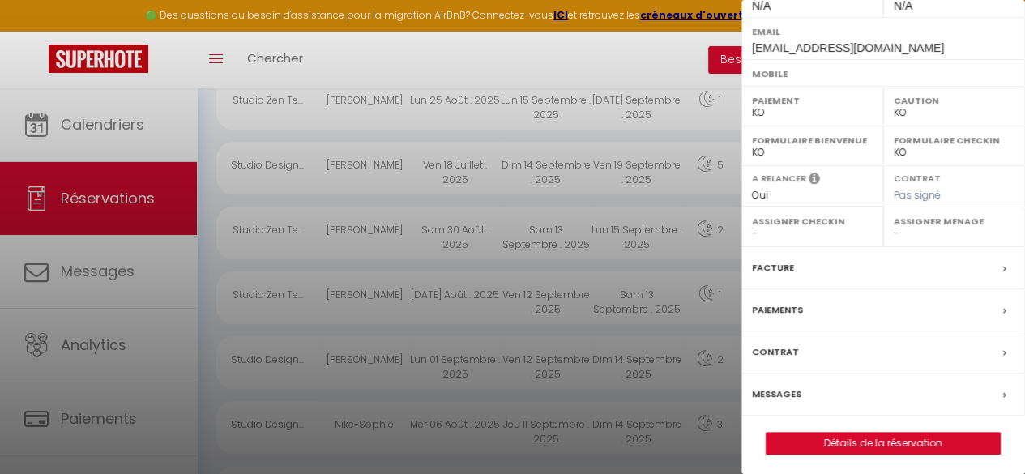
click at [779, 390] on label "Messages" at bounding box center [776, 394] width 49 height 17
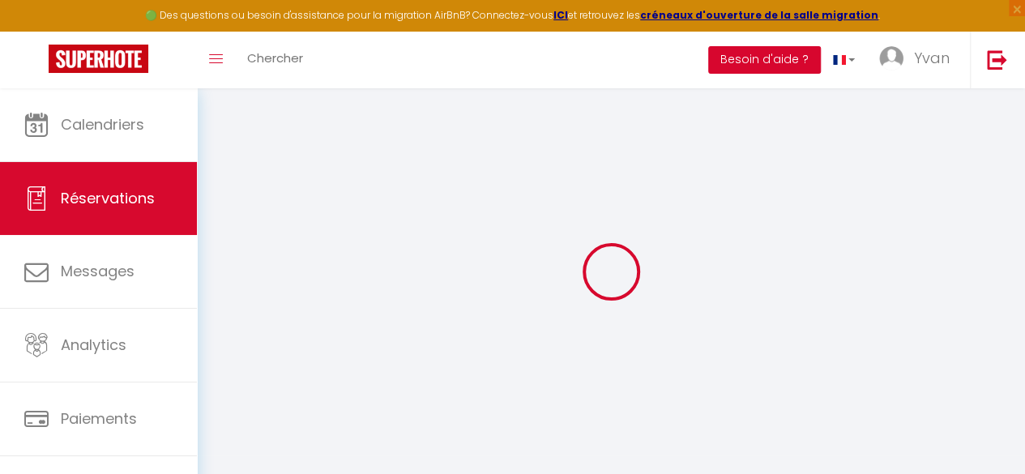
type input "[PERSON_NAME]"
type input "[EMAIL_ADDRESS][DOMAIN_NAME]"
select select
type input "17.64"
select select "3286"
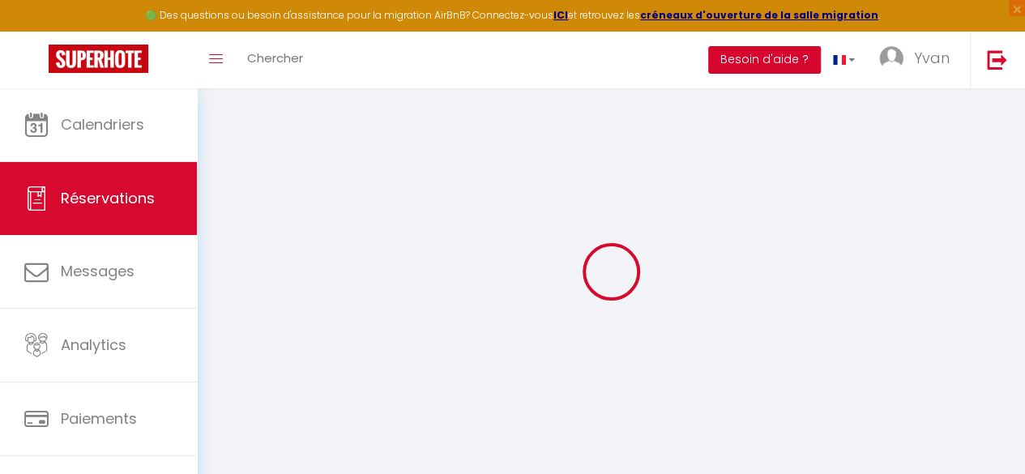
select select "1"
select select
type input "2"
select select "10"
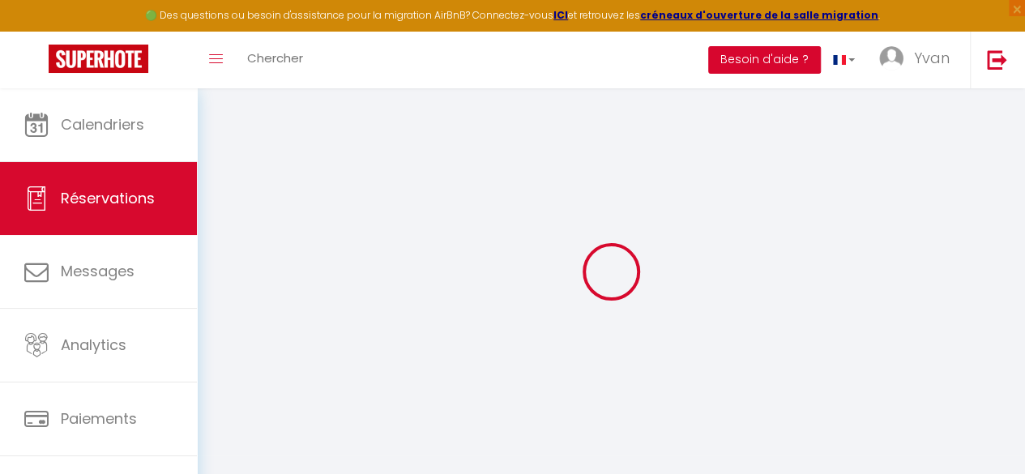
select select
type input "73"
checkbox input "false"
type input "102.01"
select select "1"
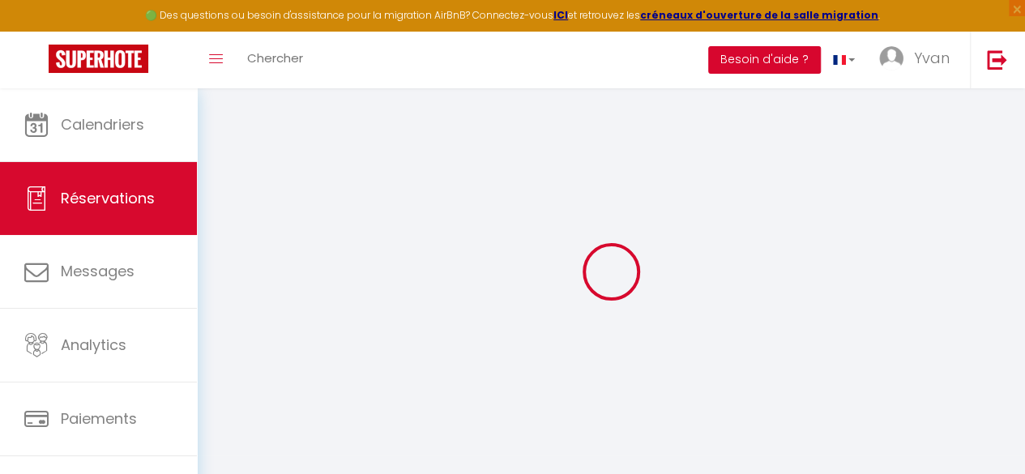
type input "0"
select select
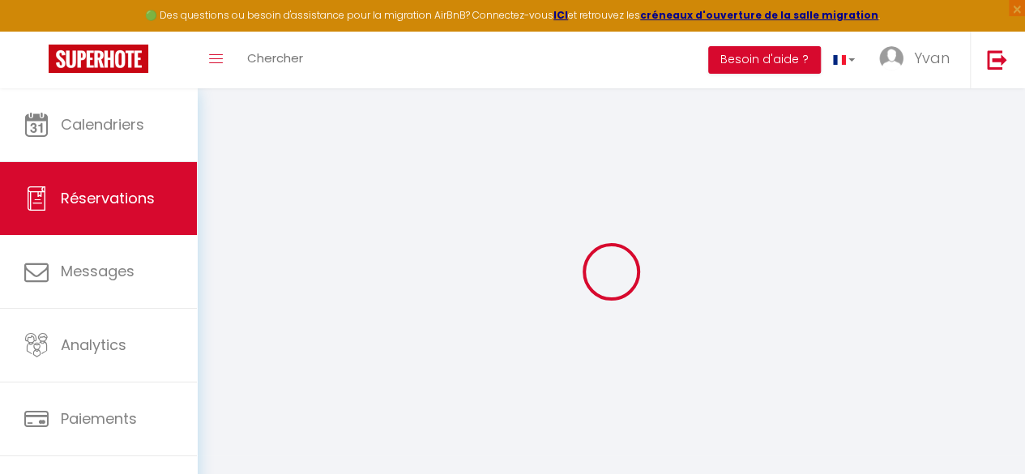
select select
select select "14"
checkbox input "false"
select select
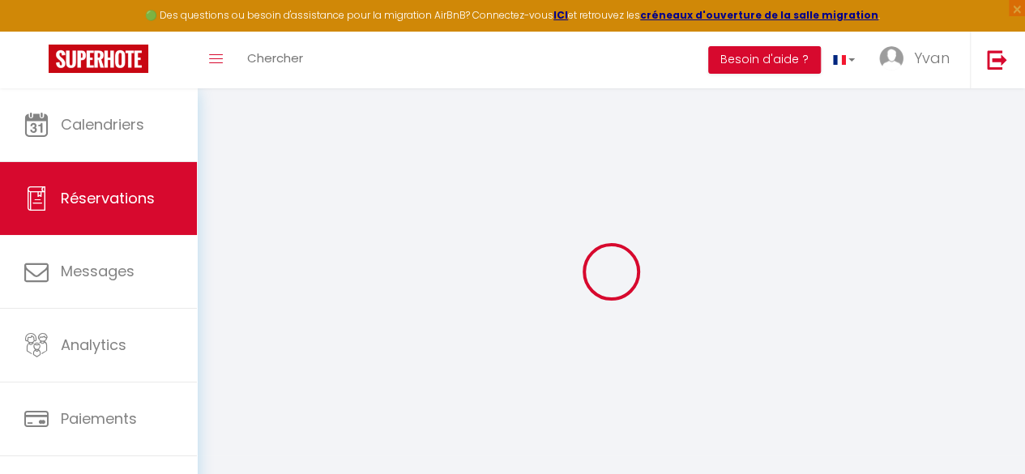
select select
checkbox input "false"
select select
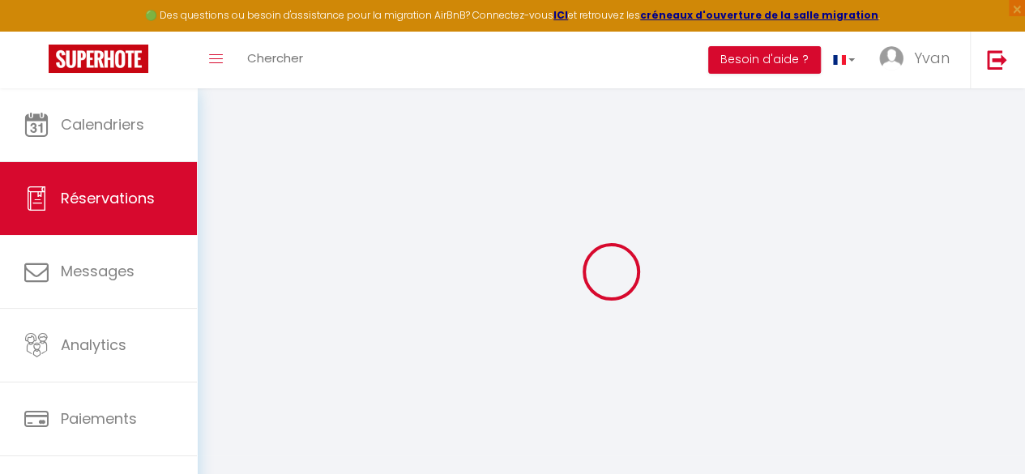
checkbox input "false"
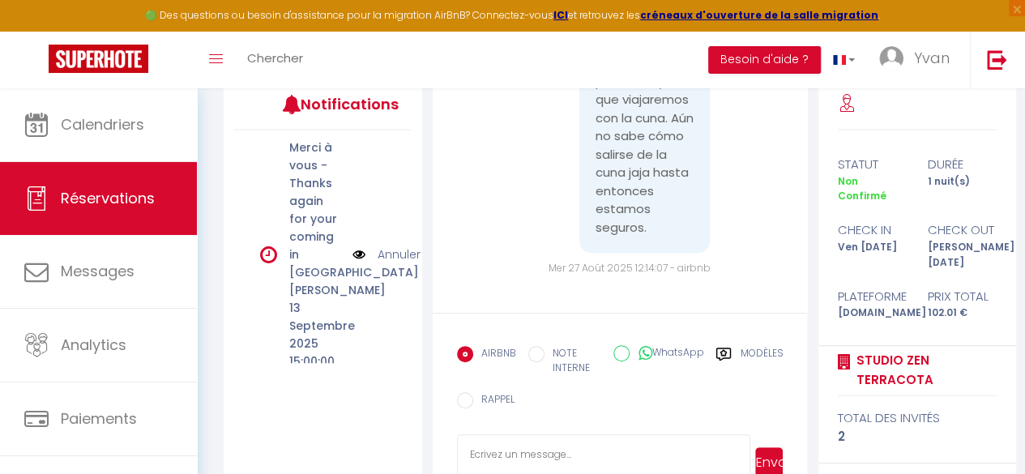
scroll to position [268, 0]
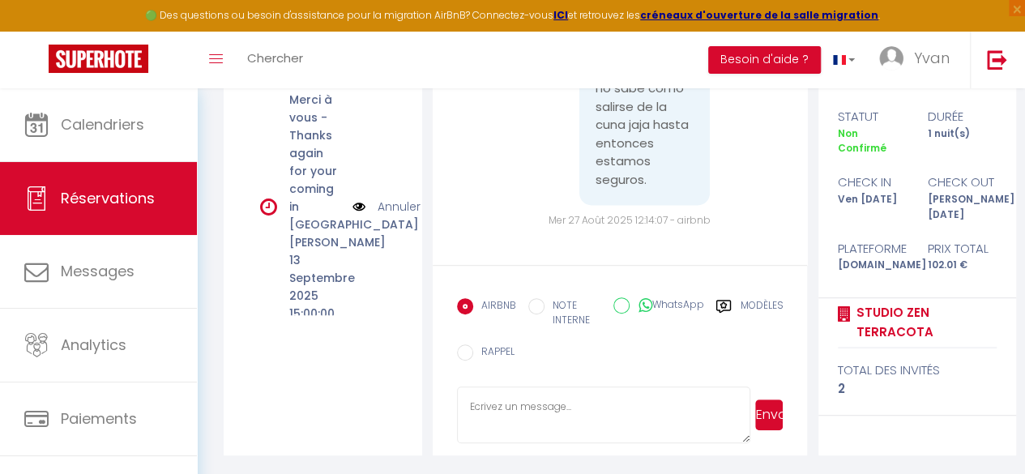
click at [479, 434] on textarea at bounding box center [604, 415] width 294 height 57
paste textarea "Dear Guest, We are pleased to inform you that we have implemented a new self-se…"
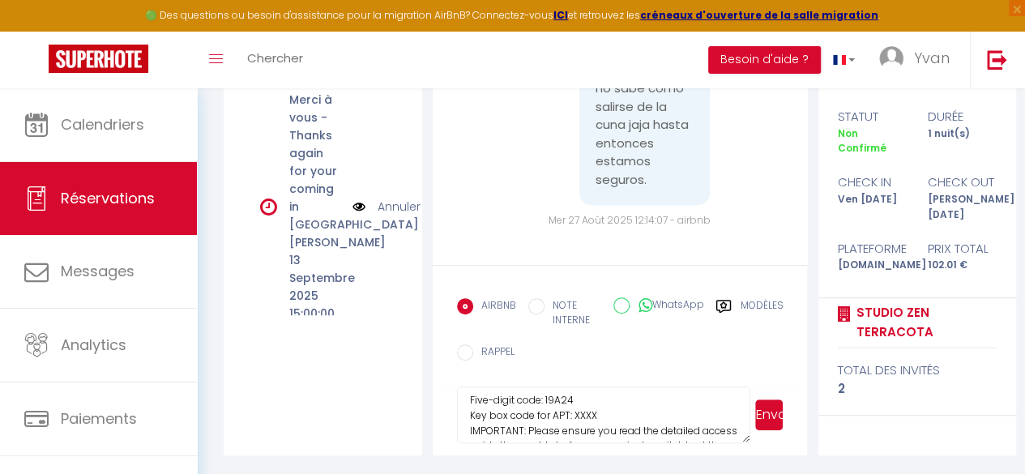
scroll to position [143, 0]
click at [585, 416] on textarea "Dear Guest, We are pleased to inform you that we have implemented a new self-se…" at bounding box center [604, 415] width 294 height 57
paste textarea "9722"
type textarea "Dear Guest, We are pleased to inform you that we have implemented a new self-se…"
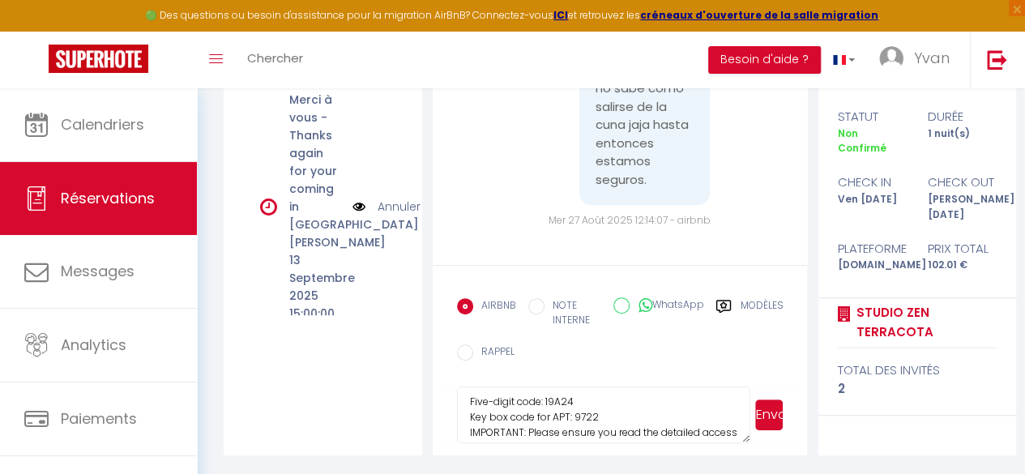
click at [773, 403] on button "Envoyer" at bounding box center [769, 415] width 28 height 31
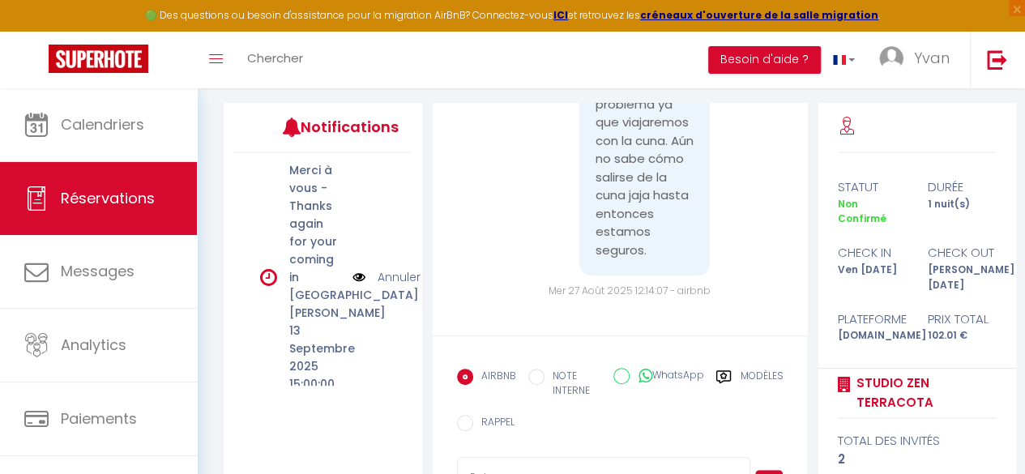
scroll to position [0, 0]
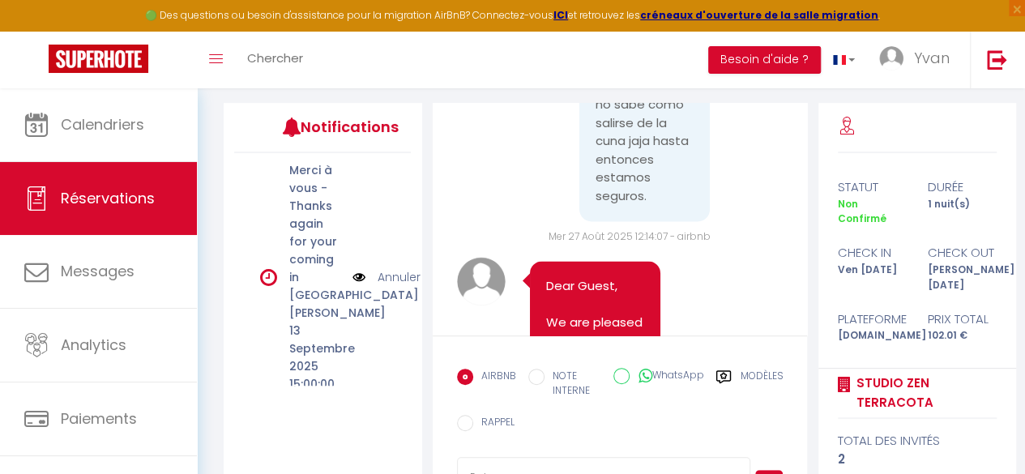
paste textarea ""Please confirm that you have carefully read the guide (link sent in the previo…"
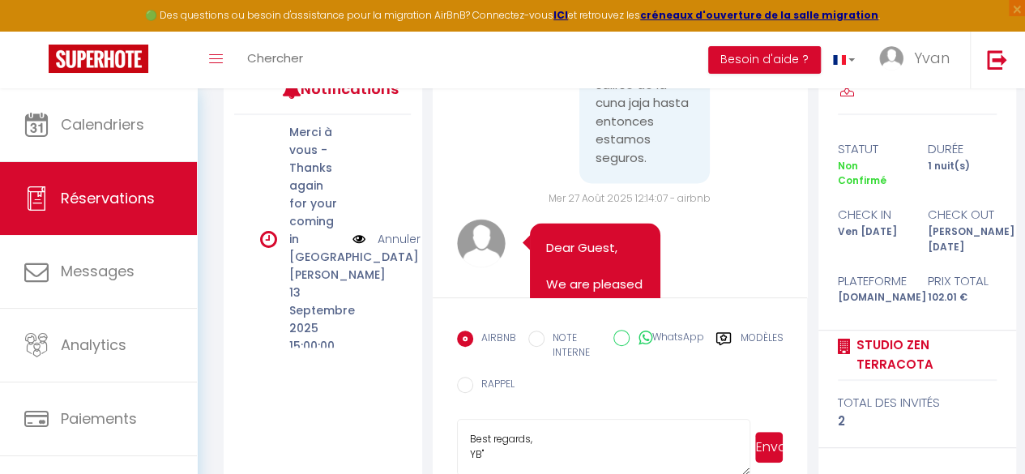
click at [488, 463] on textarea ""Please confirm that you have carefully read the guide (link sent in the previo…" at bounding box center [604, 447] width 294 height 57
paste textarea "Can you please confirm your arrival time?"
click at [486, 430] on textarea ""Please confirm that you have carefully read the guide (link sent in the previo…" at bounding box center [604, 447] width 294 height 57
type textarea ""Please confirm that you have carefully read the guide (link sent in the previo…"
click at [751, 449] on span "Envoyer" at bounding box center [767, 447] width 32 height 57
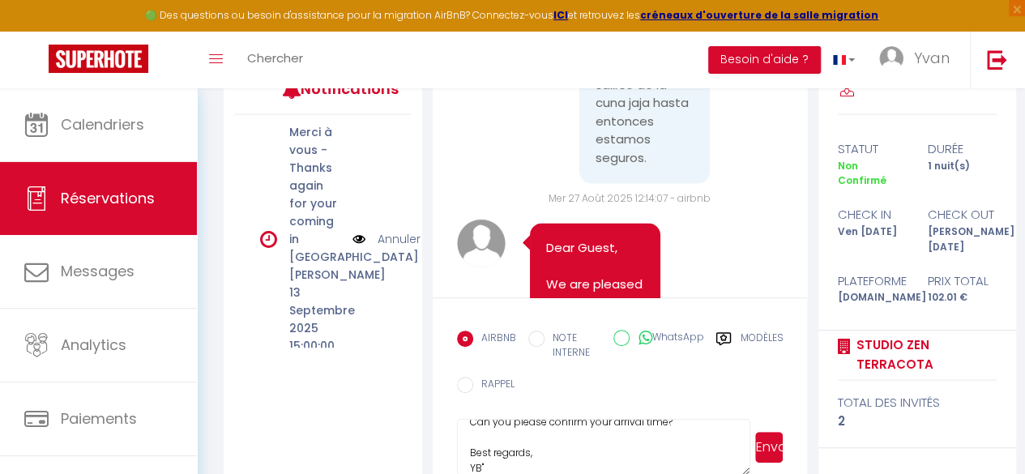
click at [762, 452] on button "Envoyer" at bounding box center [769, 447] width 28 height 31
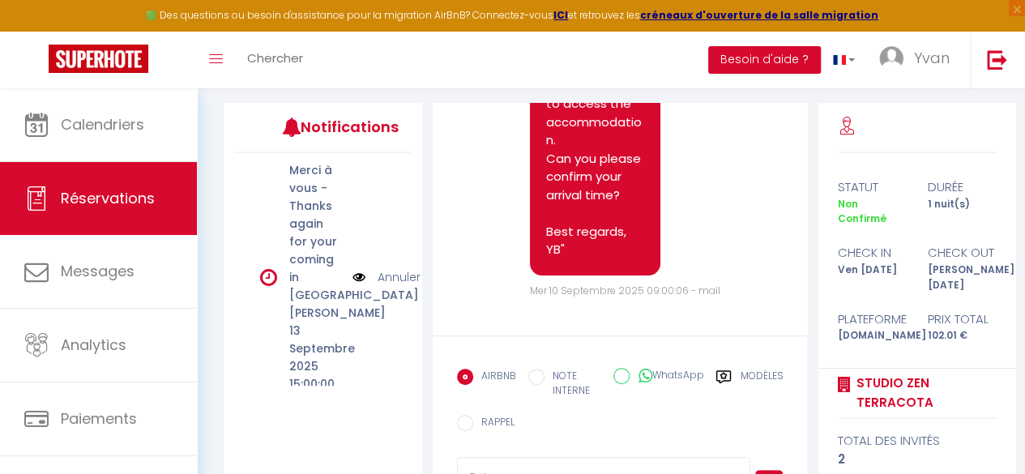
scroll to position [268, 0]
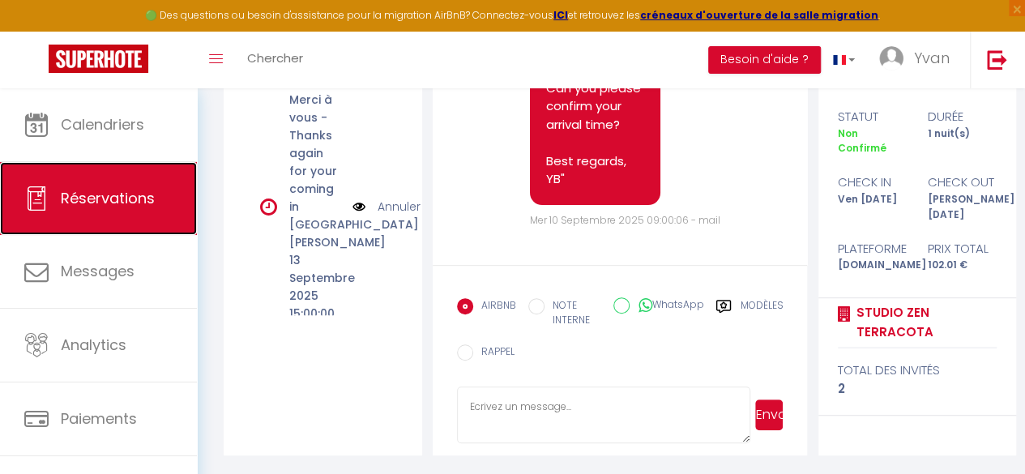
click at [118, 186] on link "Réservations" at bounding box center [98, 198] width 197 height 73
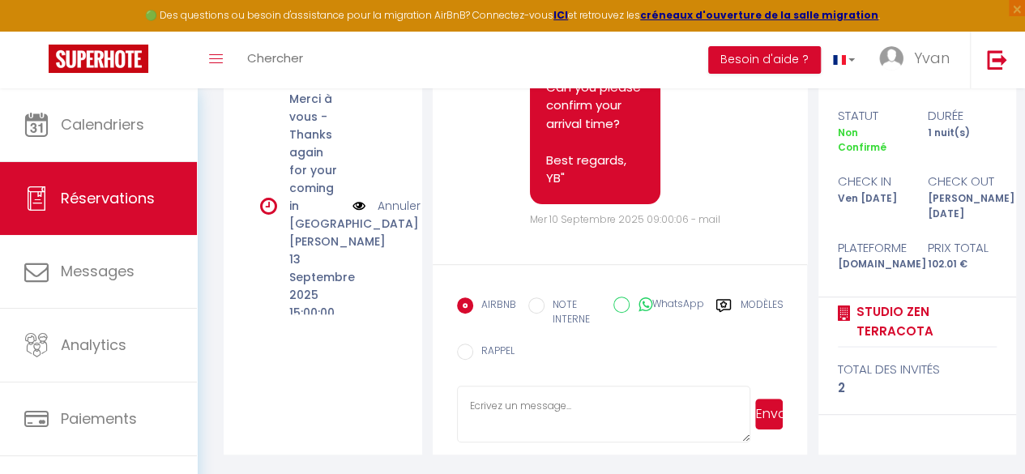
select select "not_cancelled"
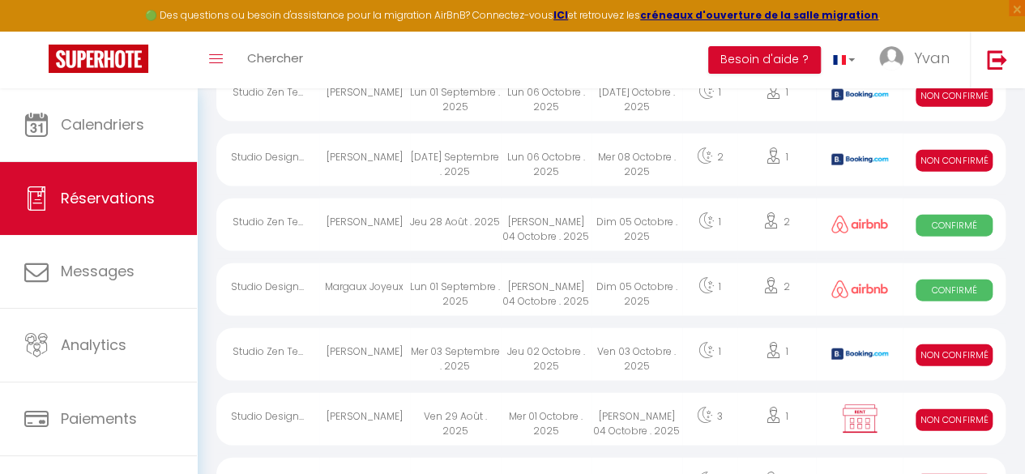
scroll to position [2171, 0]
